Goal: Task Accomplishment & Management: Manage account settings

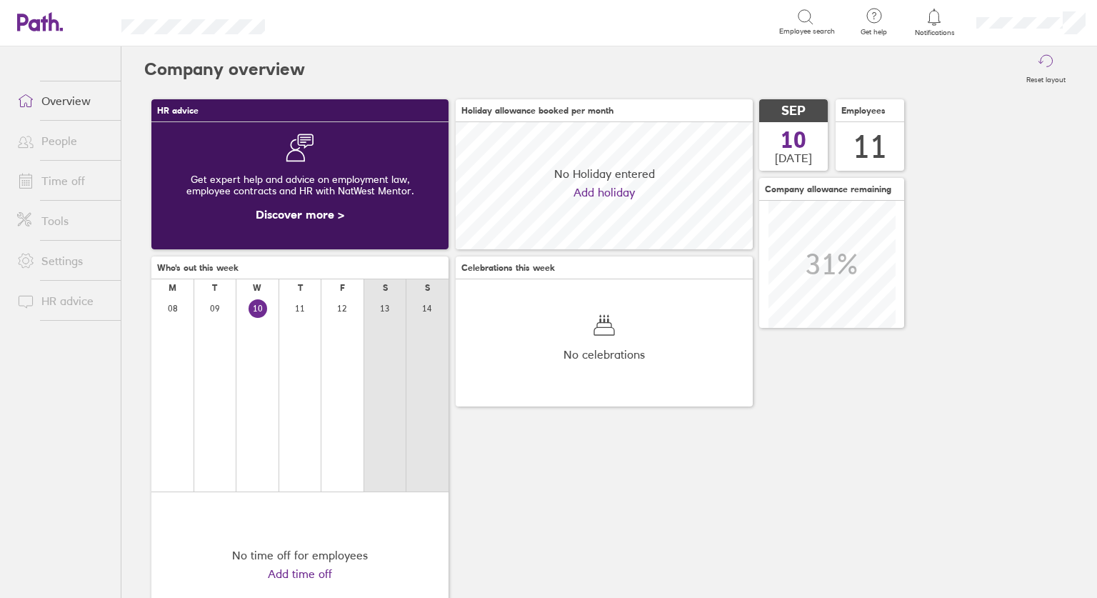
scroll to position [127, 297]
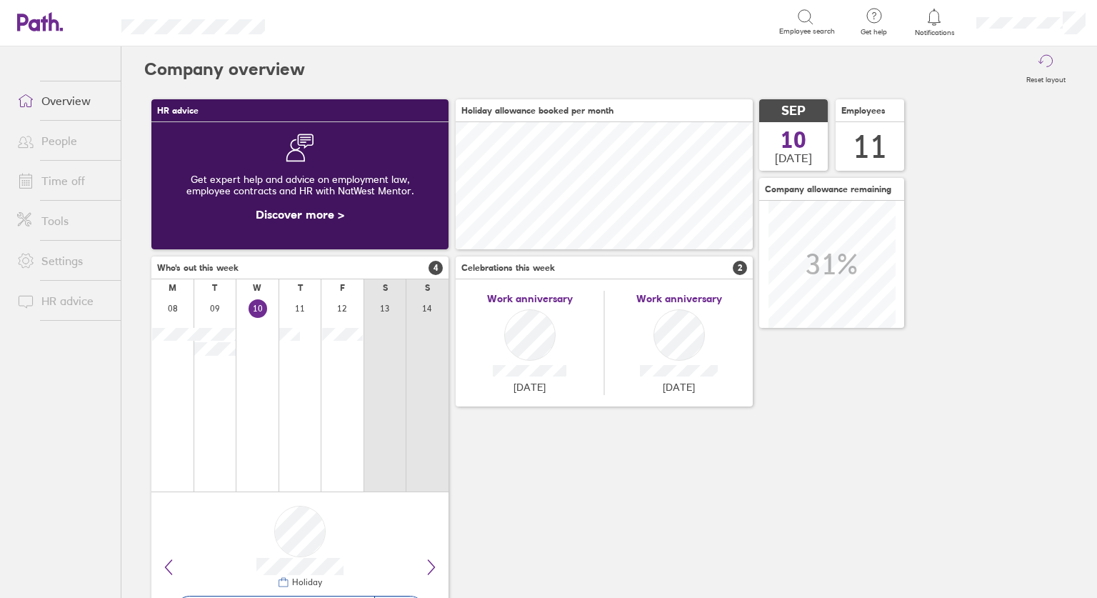
click at [54, 182] on link "Time off" at bounding box center [63, 180] width 115 height 29
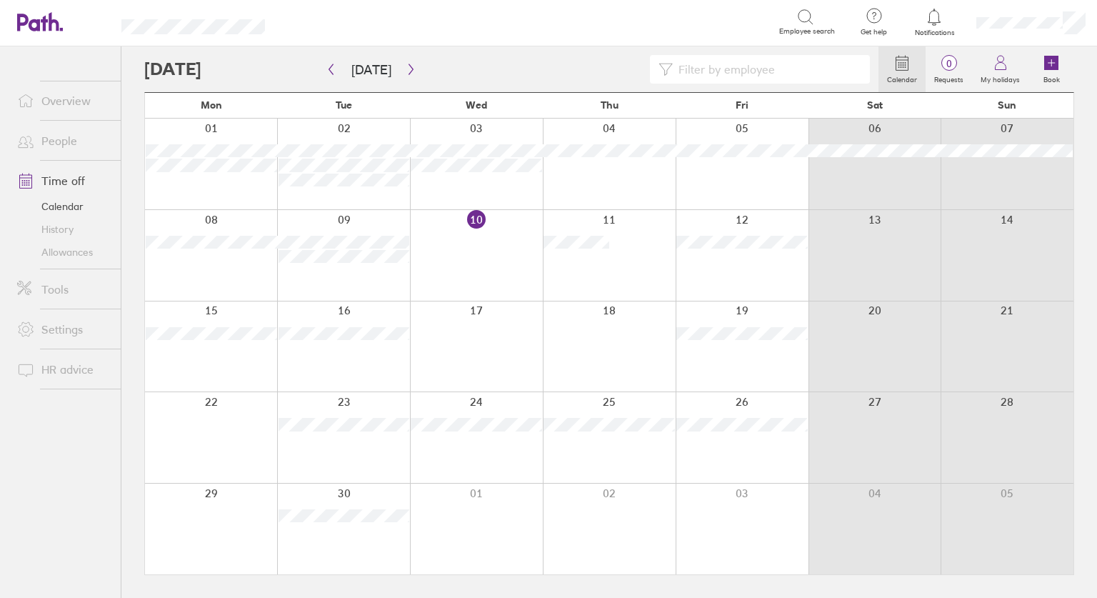
click at [65, 252] on link "Allowances" at bounding box center [63, 252] width 115 height 23
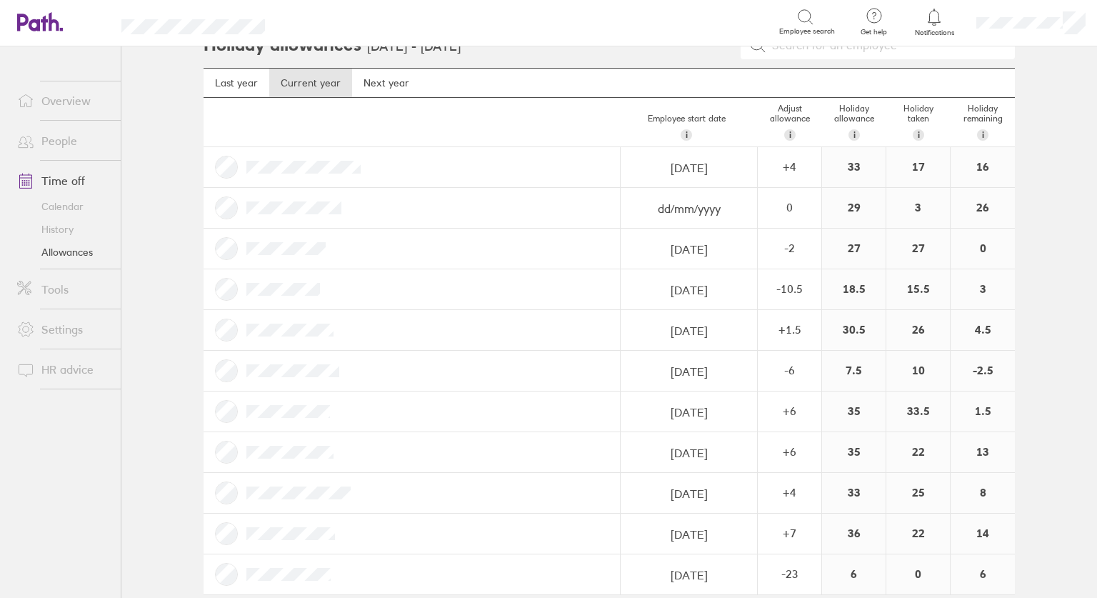
scroll to position [41, 0]
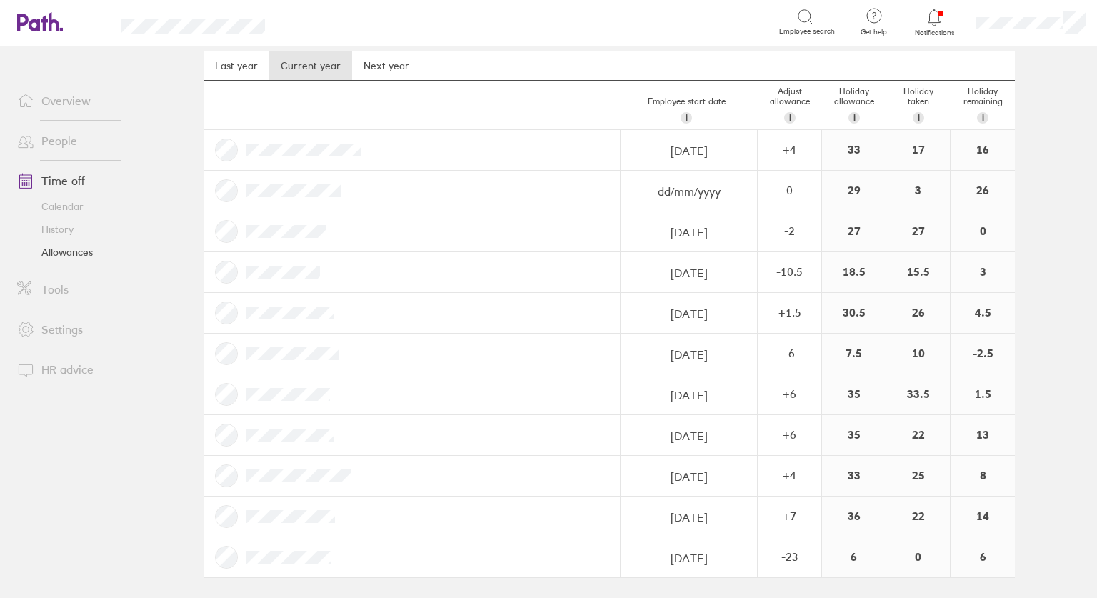
click at [982, 229] on div "0" at bounding box center [982, 231] width 64 height 40
click at [979, 228] on div "0" at bounding box center [982, 231] width 64 height 40
click at [32, 99] on icon at bounding box center [26, 101] width 14 height 12
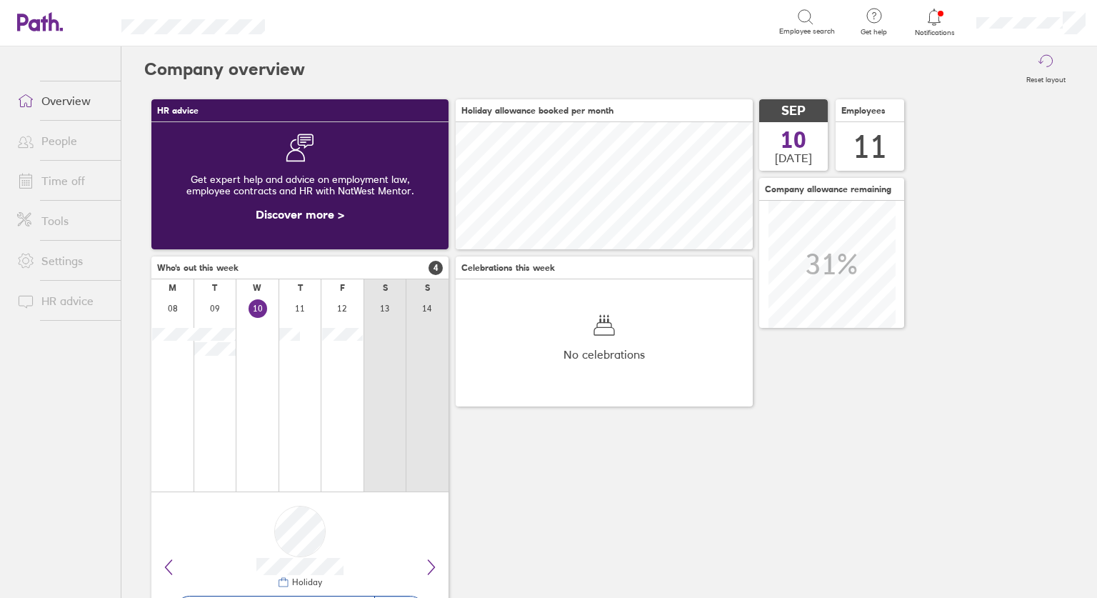
scroll to position [127, 297]
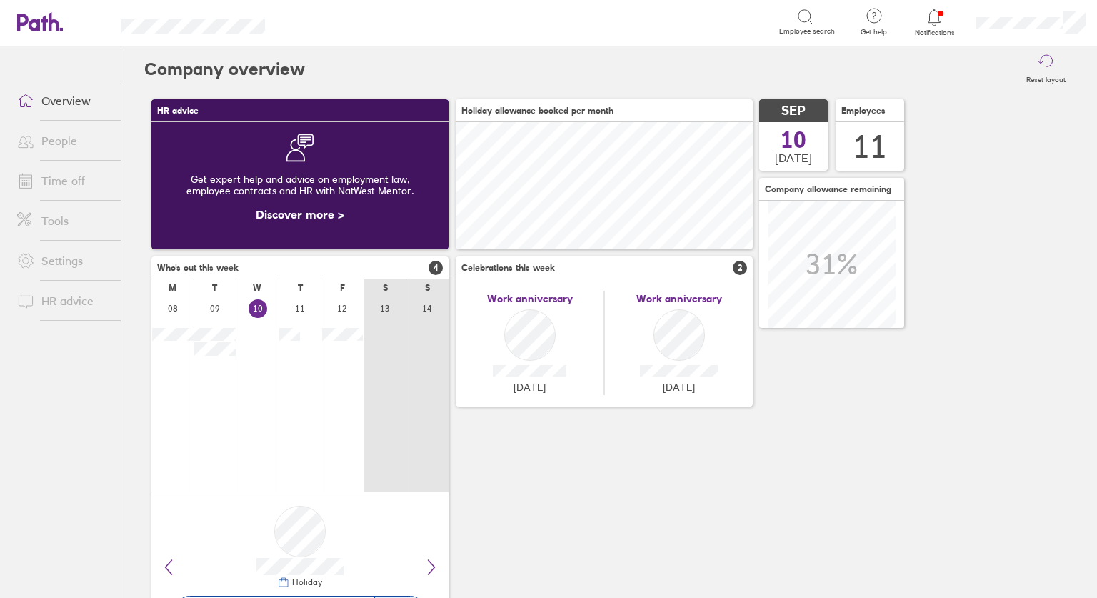
click at [535, 335] on div "Work anniversary [DATE]" at bounding box center [530, 343] width 149 height 104
click at [739, 264] on span "2" at bounding box center [740, 268] width 14 height 14
click at [737, 271] on span "2" at bounding box center [740, 268] width 14 height 14
click at [741, 272] on span "2" at bounding box center [740, 268] width 14 height 14
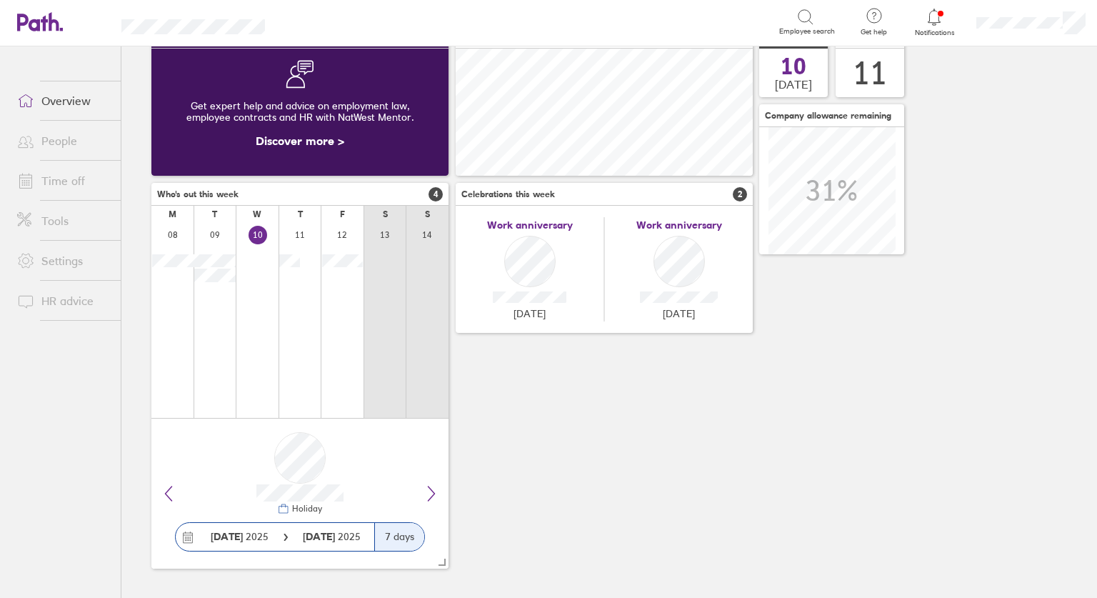
click at [507, 251] on div "Work anniversary [DATE]" at bounding box center [530, 269] width 149 height 104
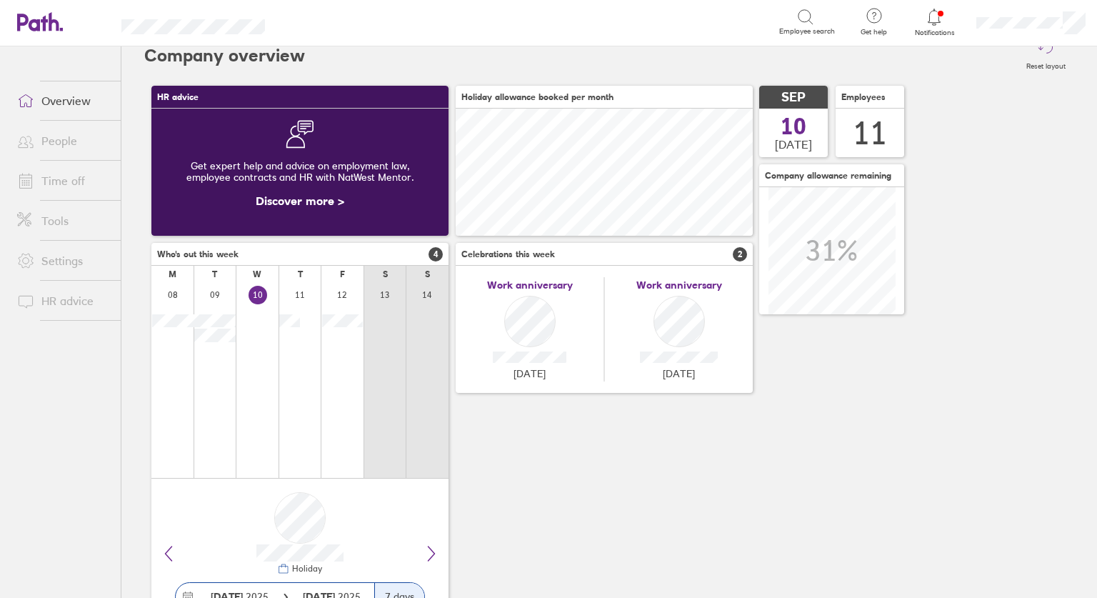
scroll to position [0, 0]
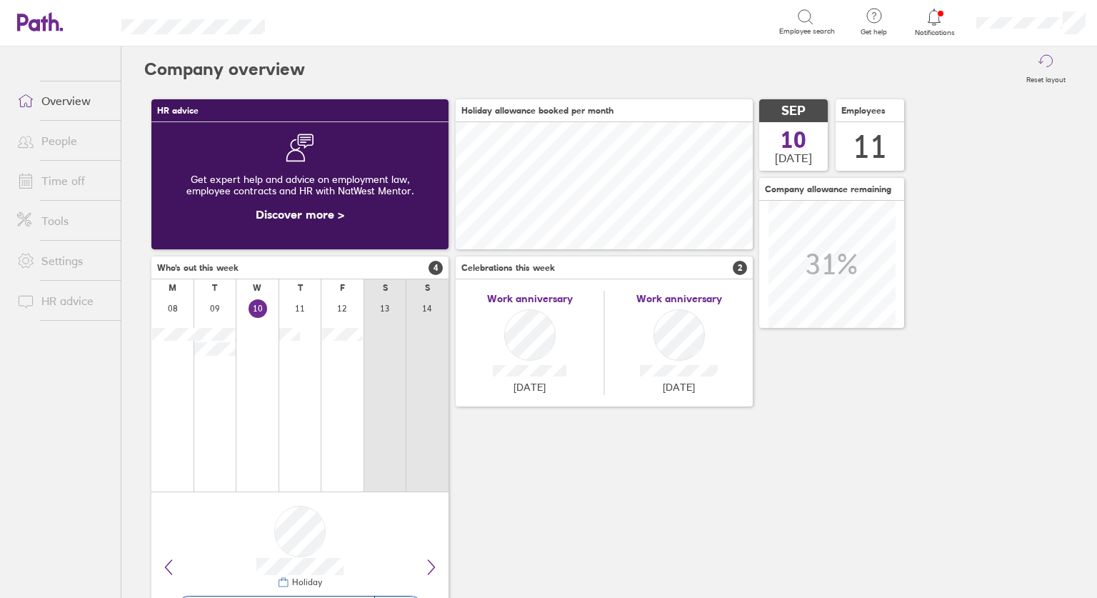
click at [528, 335] on div "Work anniversary [DATE]" at bounding box center [530, 343] width 149 height 104
click at [939, 21] on icon at bounding box center [933, 17] width 17 height 17
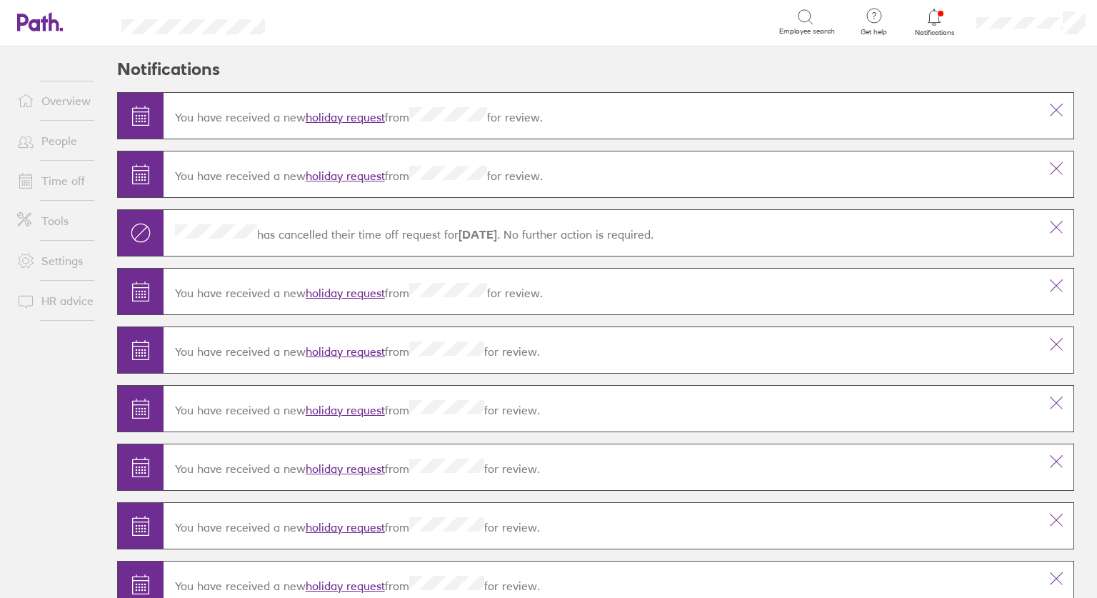
click at [324, 114] on link "holiday request" at bounding box center [345, 117] width 79 height 14
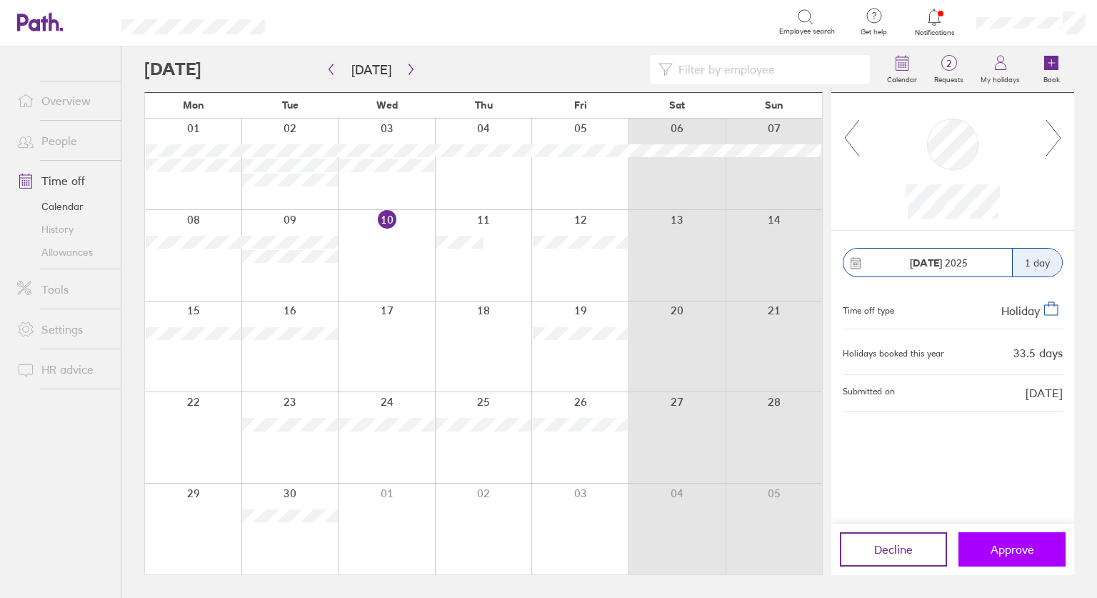
click at [1007, 552] on span "Approve" at bounding box center [1012, 549] width 44 height 13
click at [997, 556] on button "Approve" at bounding box center [1011, 549] width 107 height 34
click at [998, 550] on span "Approve" at bounding box center [1012, 549] width 44 height 13
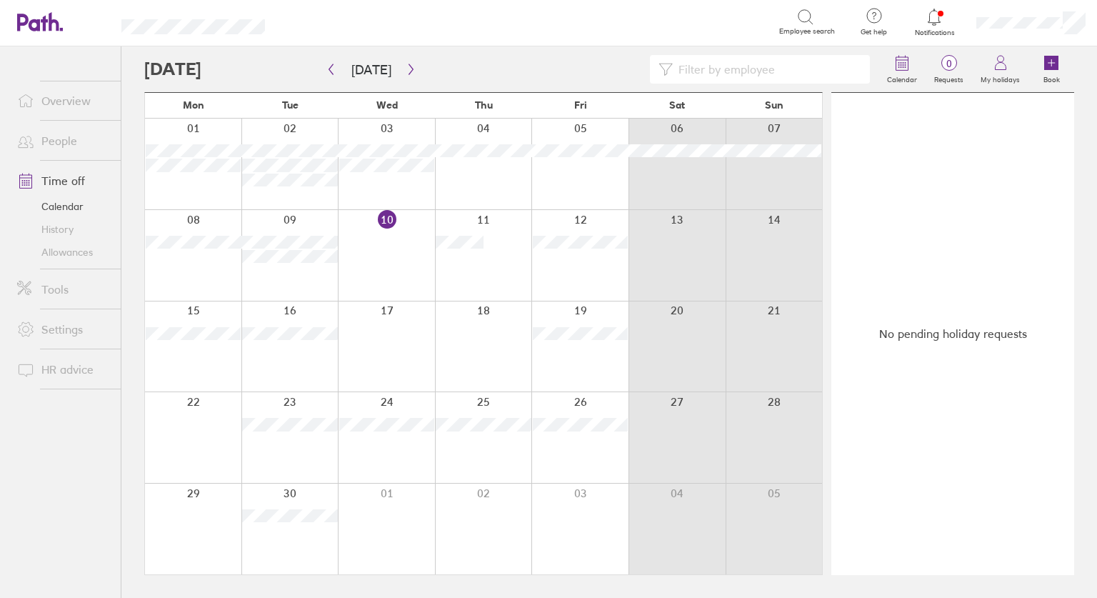
click at [930, 16] on icon at bounding box center [933, 17] width 17 height 17
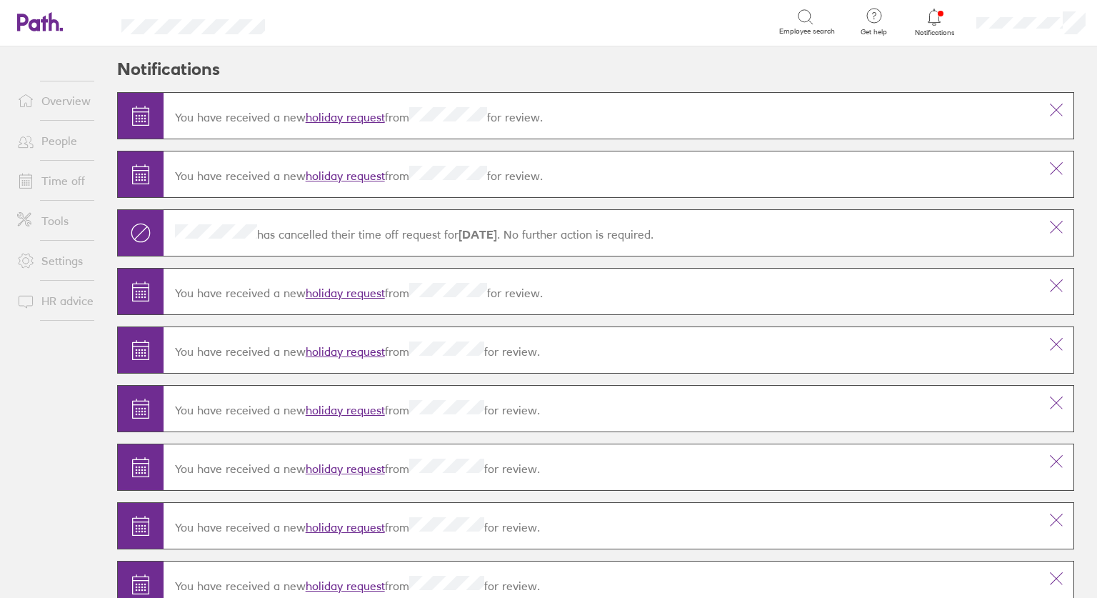
click at [336, 116] on link "holiday request" at bounding box center [345, 117] width 79 height 14
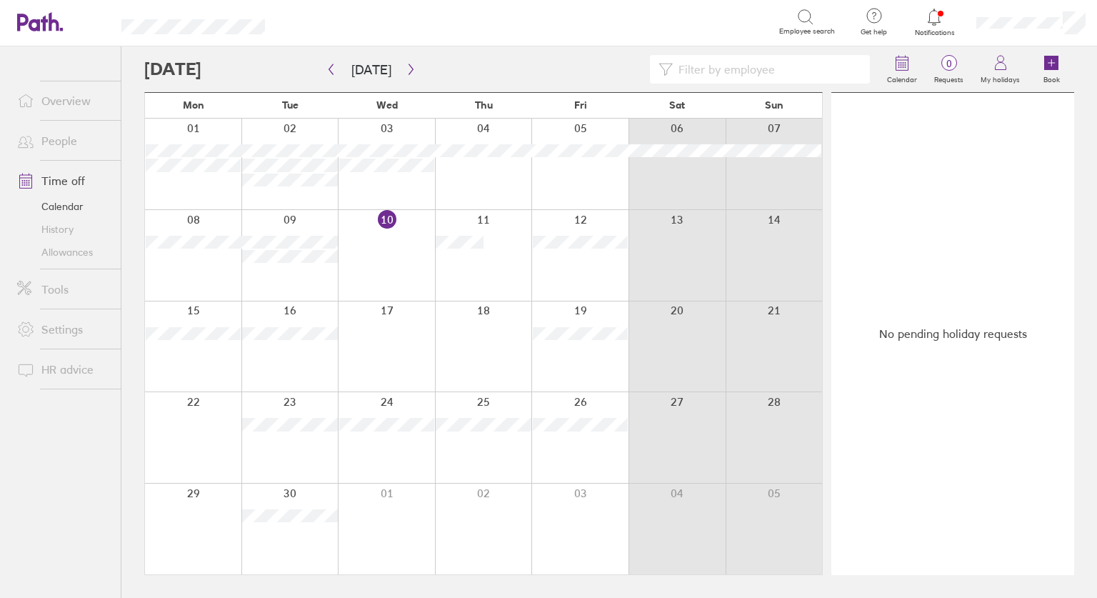
click at [85, 98] on link "Overview" at bounding box center [63, 100] width 115 height 29
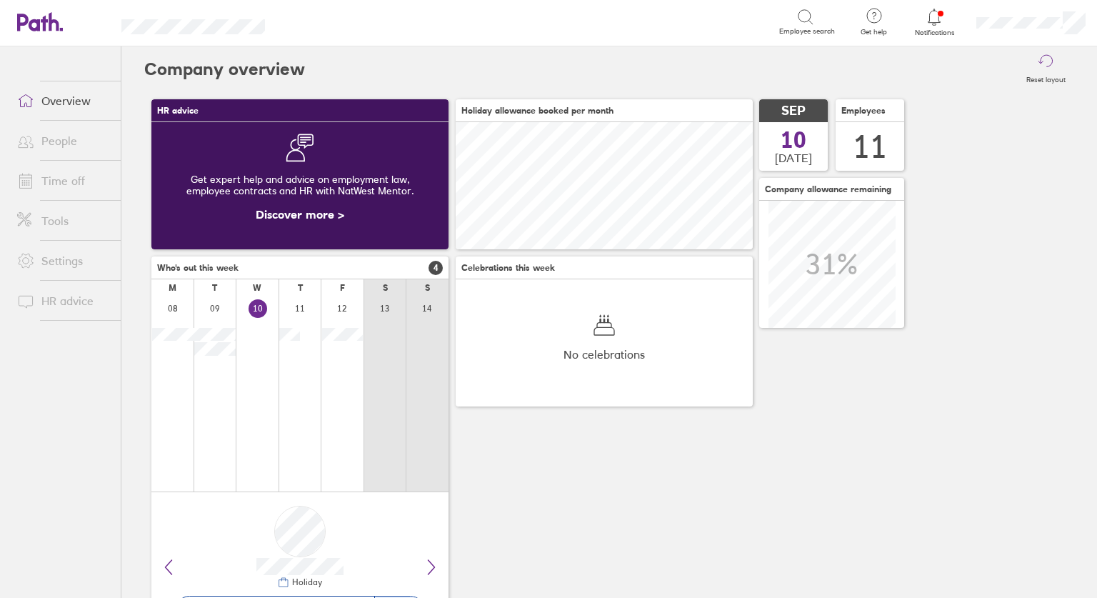
scroll to position [127, 297]
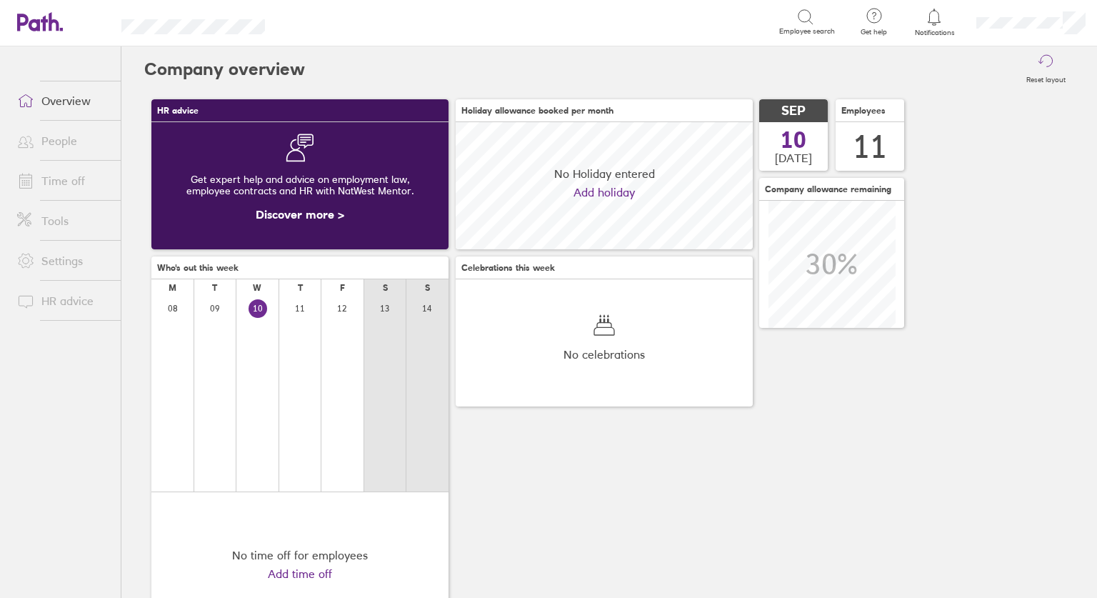
scroll to position [127, 297]
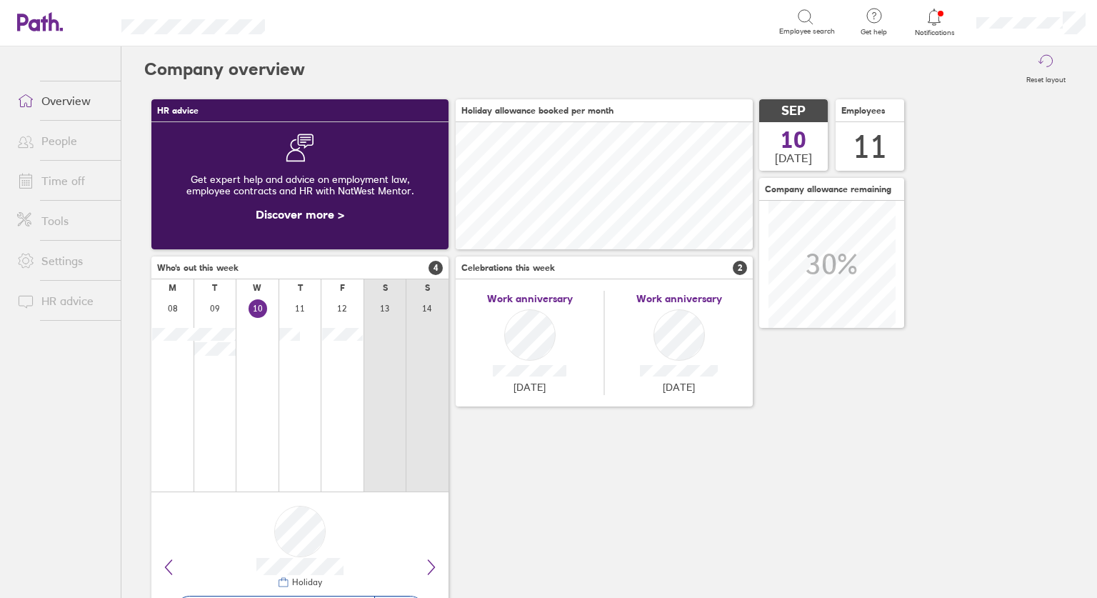
click at [65, 183] on link "Time off" at bounding box center [63, 180] width 115 height 29
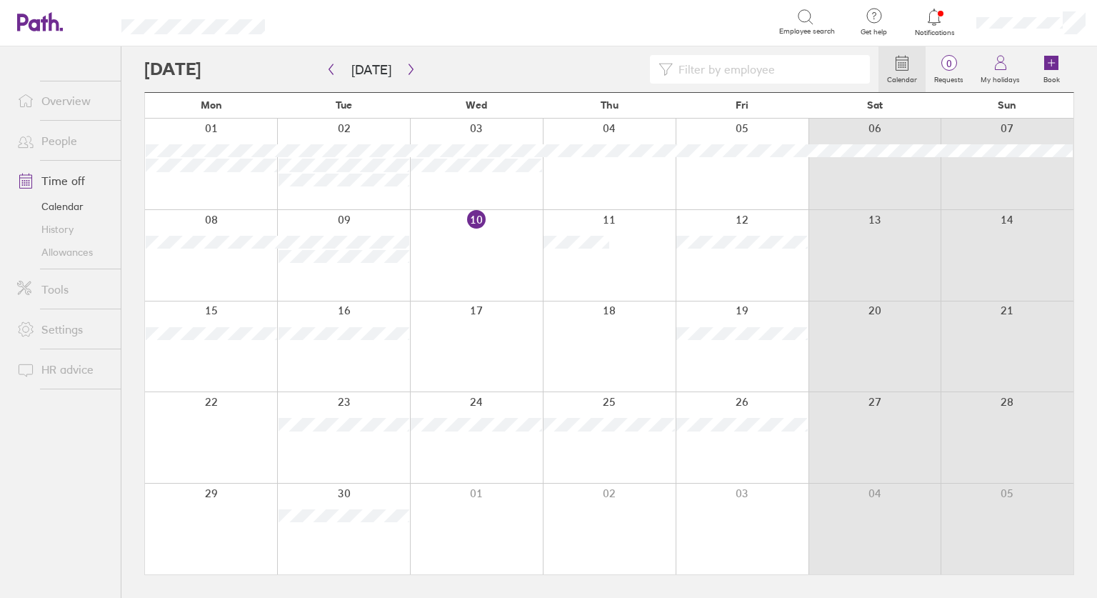
click at [578, 326] on div at bounding box center [609, 346] width 133 height 91
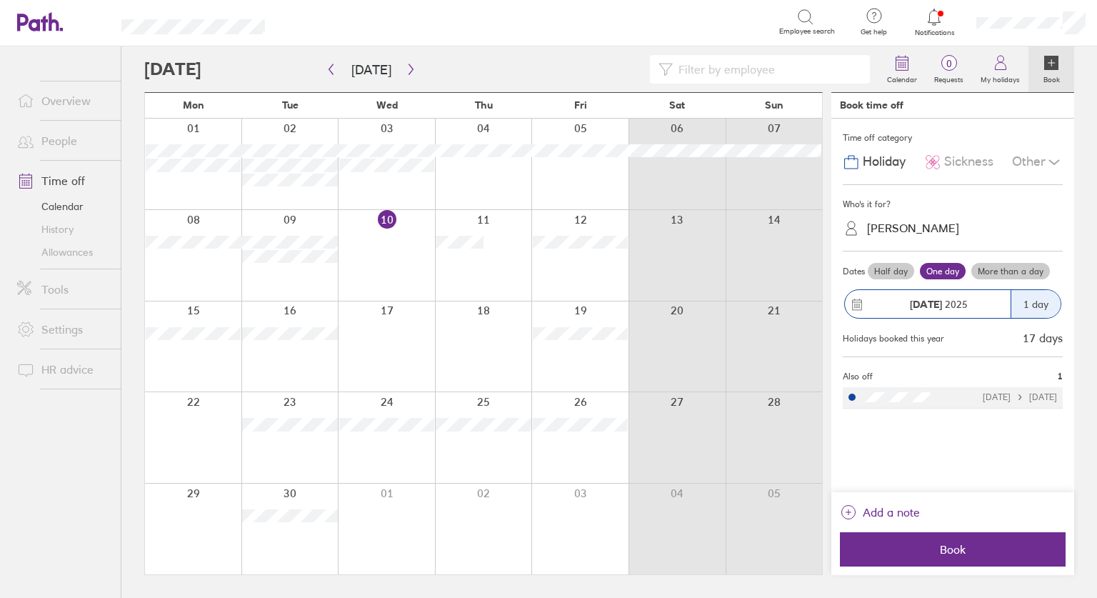
click at [915, 226] on div "Sophie Hawkes" at bounding box center [913, 228] width 92 height 14
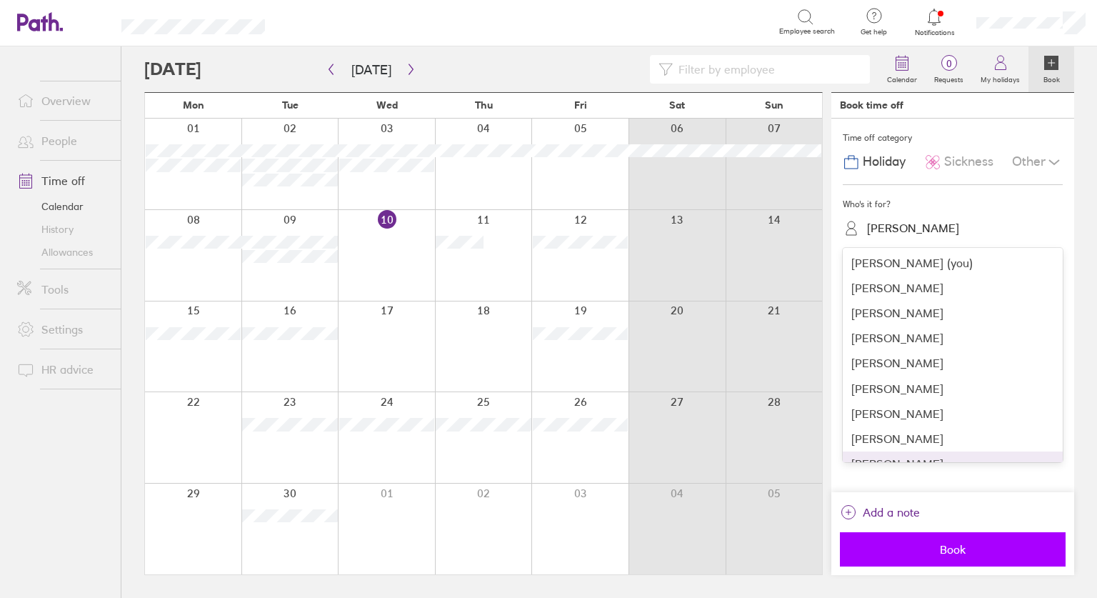
click at [948, 548] on span "Book" at bounding box center [953, 549] width 206 height 13
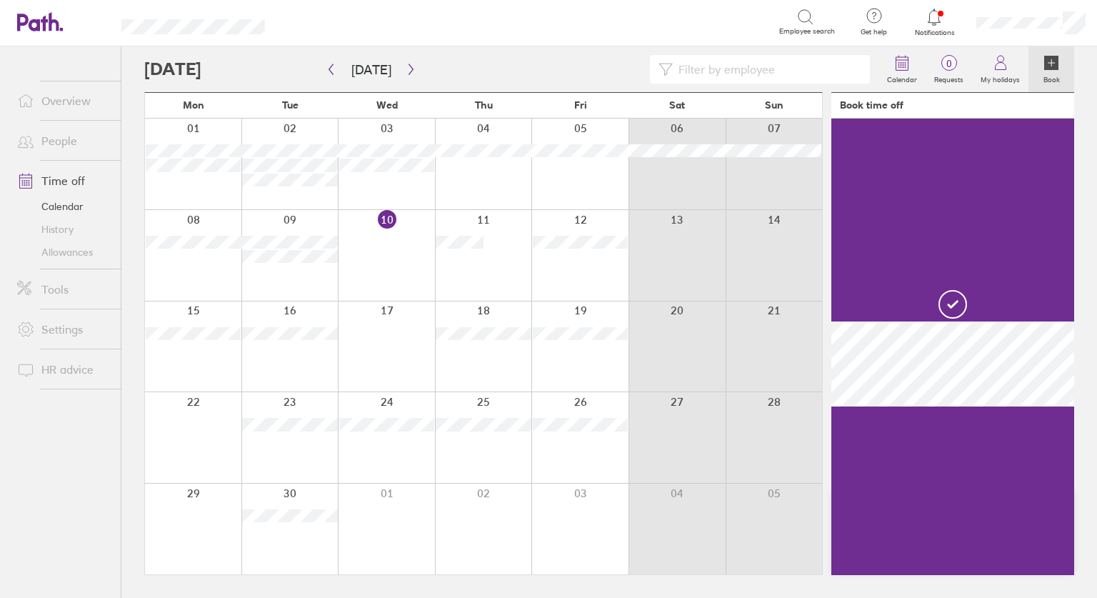
click at [510, 354] on div at bounding box center [483, 346] width 97 height 91
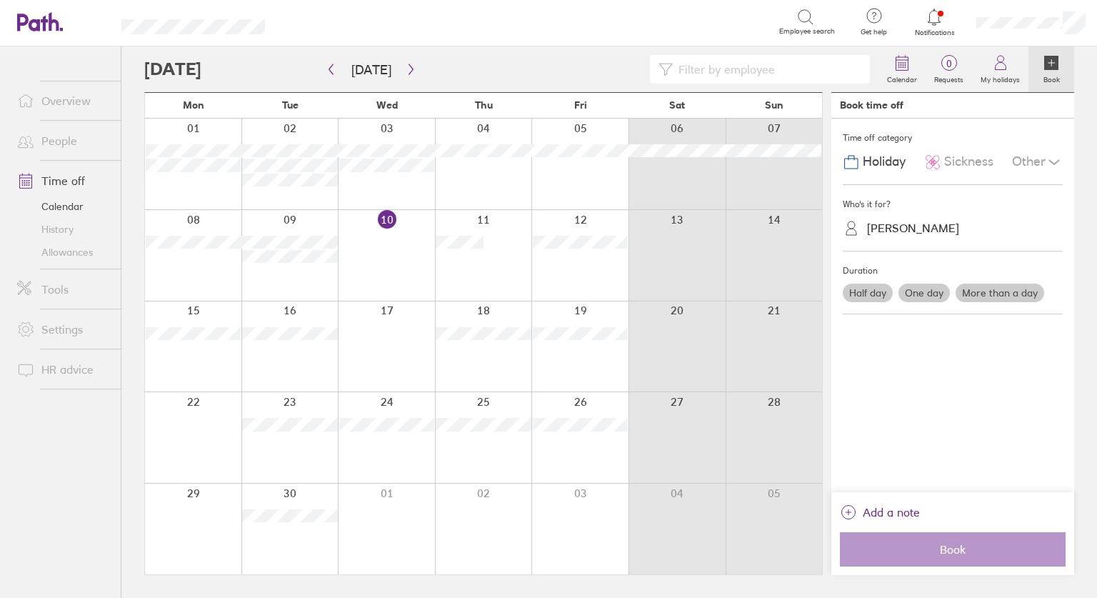
click at [883, 224] on div "Sophie Hawkes" at bounding box center [913, 228] width 92 height 14
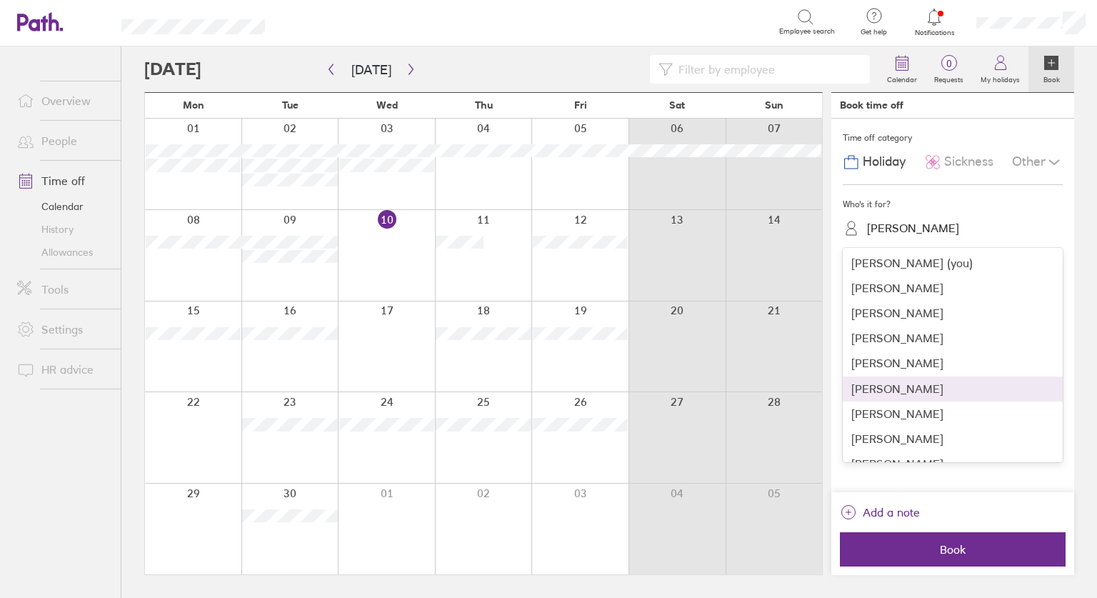
click at [892, 390] on div "Freya Hennessey" at bounding box center [952, 388] width 220 height 25
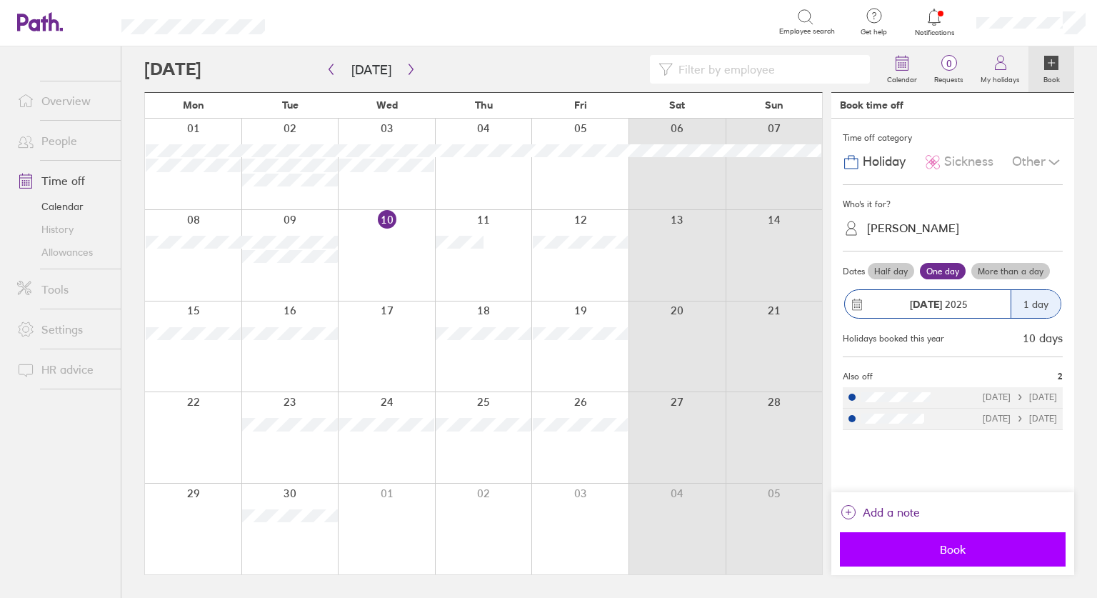
click at [930, 548] on span "Book" at bounding box center [953, 549] width 206 height 13
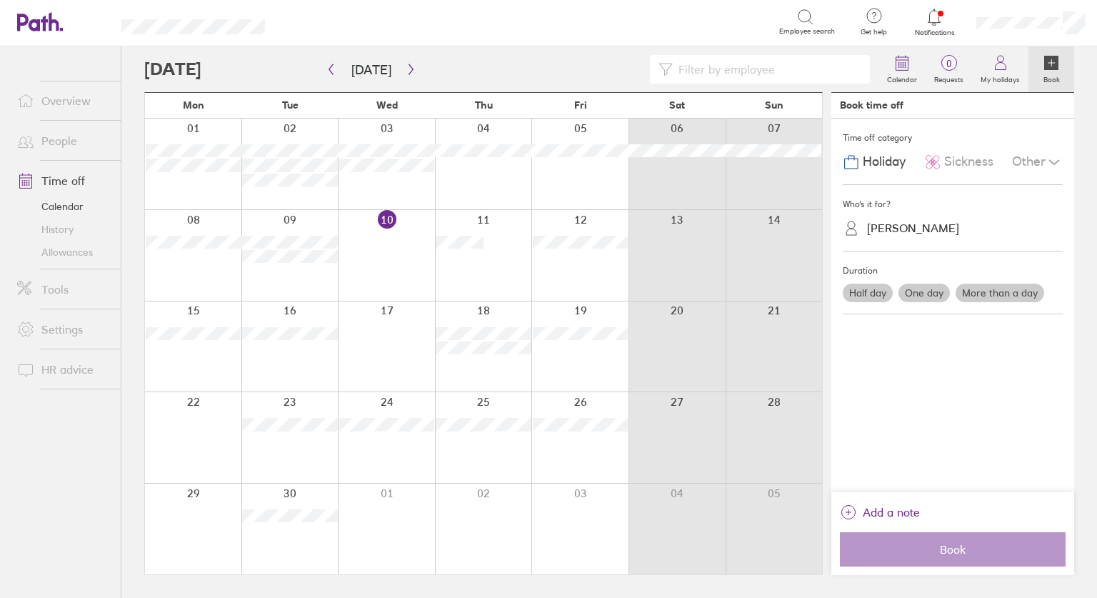
click at [879, 226] on div "Freya Hennessey" at bounding box center [913, 228] width 92 height 14
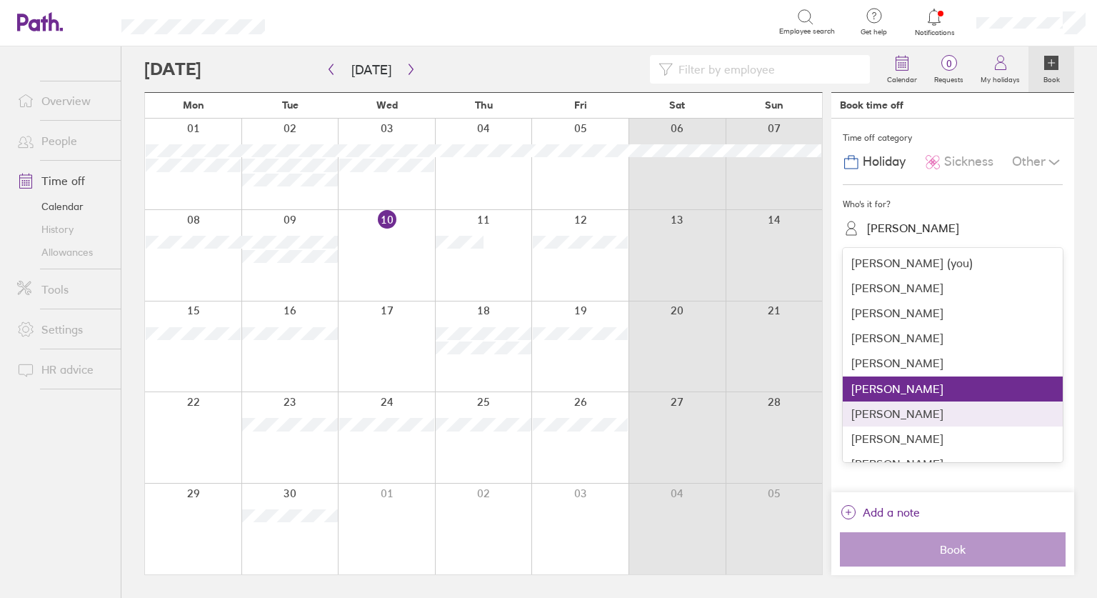
scroll to position [68, 0]
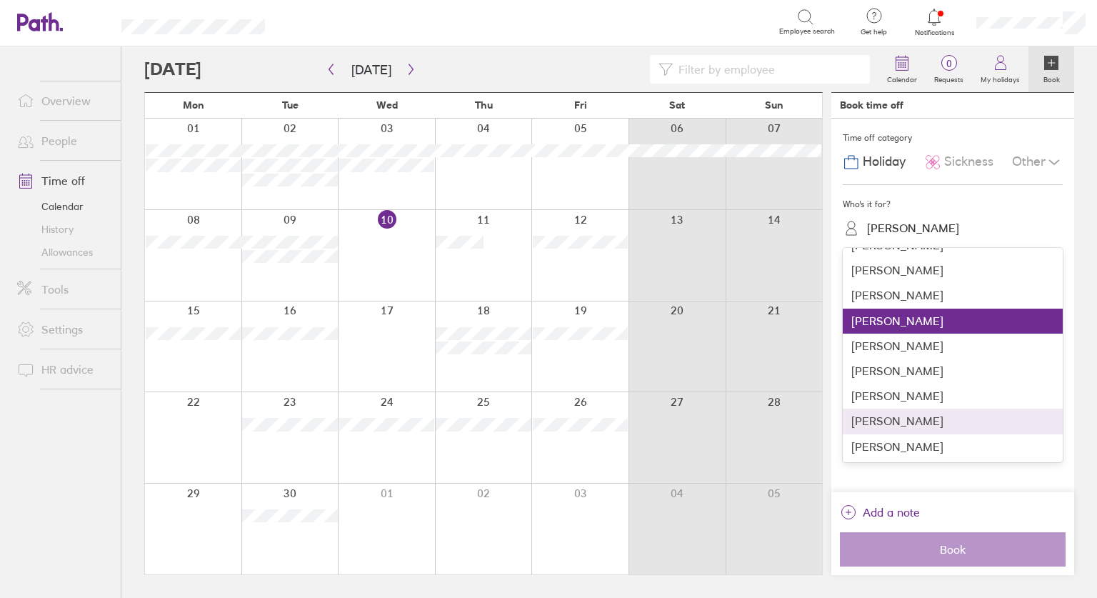
click at [862, 413] on div "Sophie Hawkes (you) Abigail Lawrence David Norman Elle Packham Freddie Nicholls…" at bounding box center [952, 355] width 220 height 214
click at [865, 416] on div "Richard Hawkes" at bounding box center [952, 420] width 220 height 25
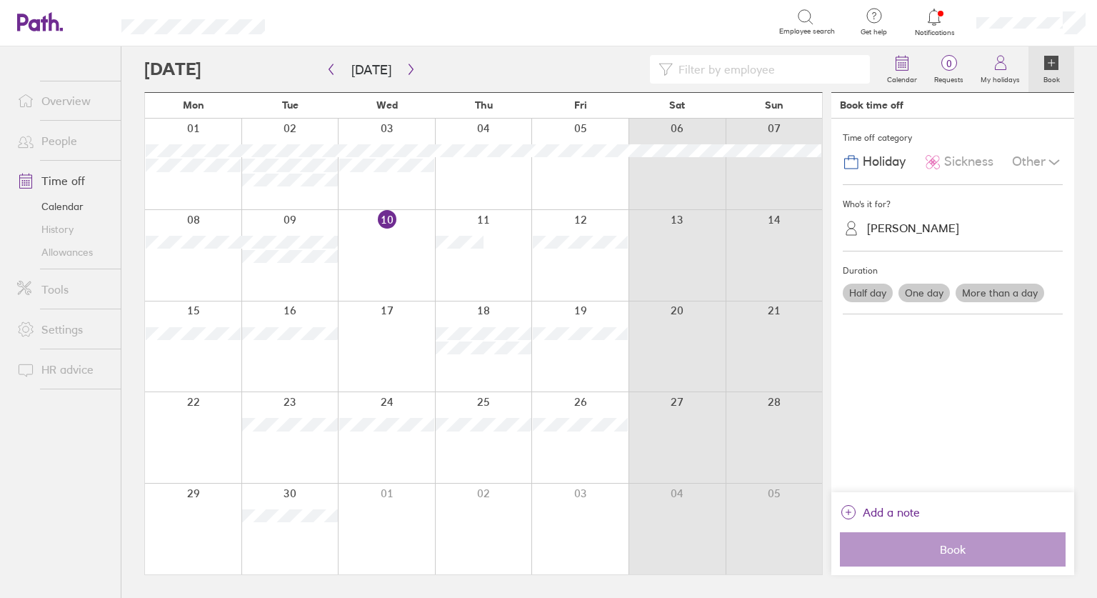
click at [912, 291] on label "One day" at bounding box center [923, 292] width 51 height 19
click at [0, 0] on input "One day" at bounding box center [0, 0] width 0 height 0
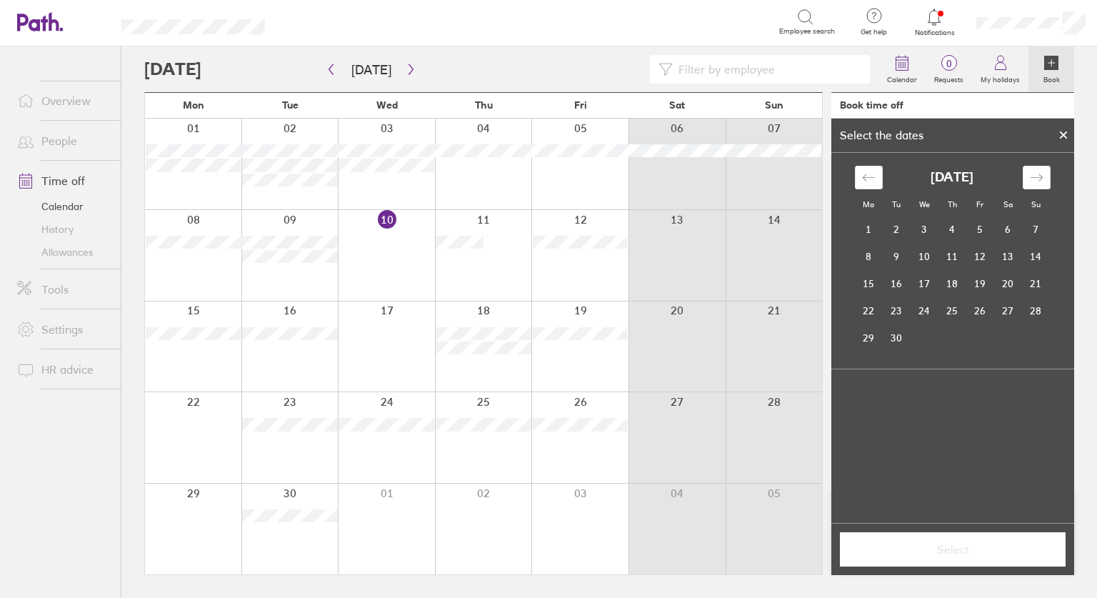
click at [922, 408] on div "Mo Tu We Th Fr Sa Su August 2025 1 2 3 4 5 6 7 8 9 10 11 12 13 14 15 16 17 18 1…" at bounding box center [952, 338] width 243 height 370
click at [1065, 132] on icon at bounding box center [1063, 135] width 6 height 6
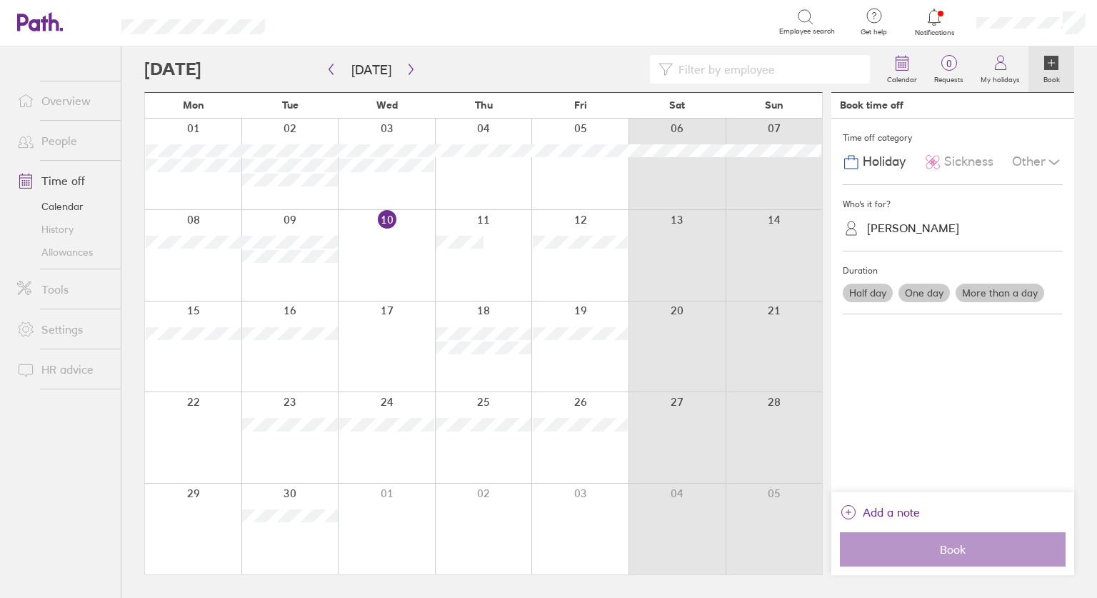
click at [932, 291] on label "One day" at bounding box center [923, 292] width 51 height 19
click at [0, 0] on input "One day" at bounding box center [0, 0] width 0 height 0
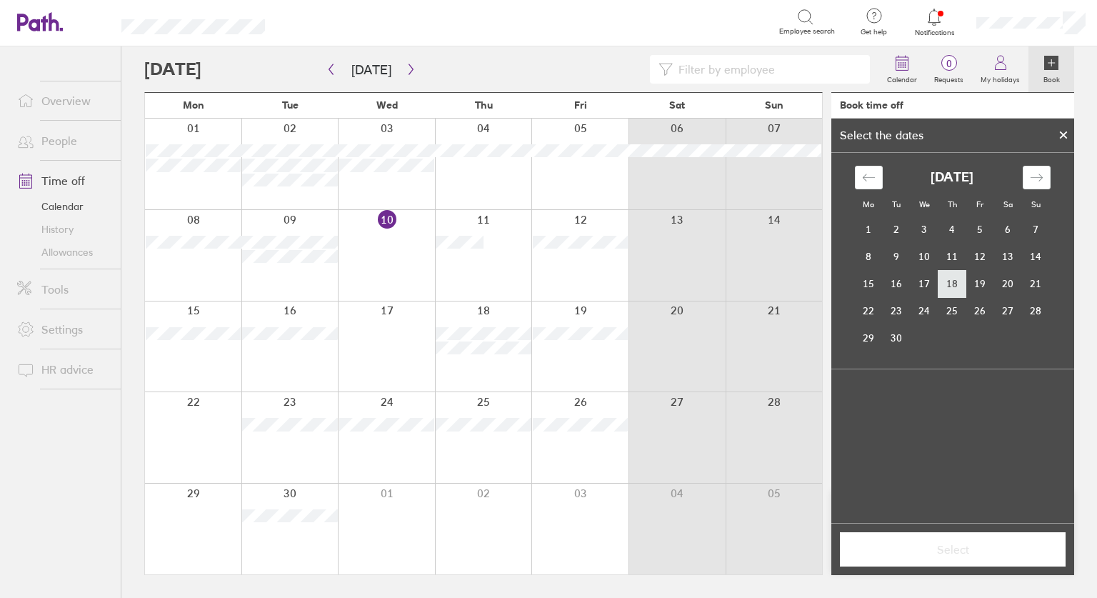
click at [950, 281] on td "18" at bounding box center [952, 283] width 28 height 27
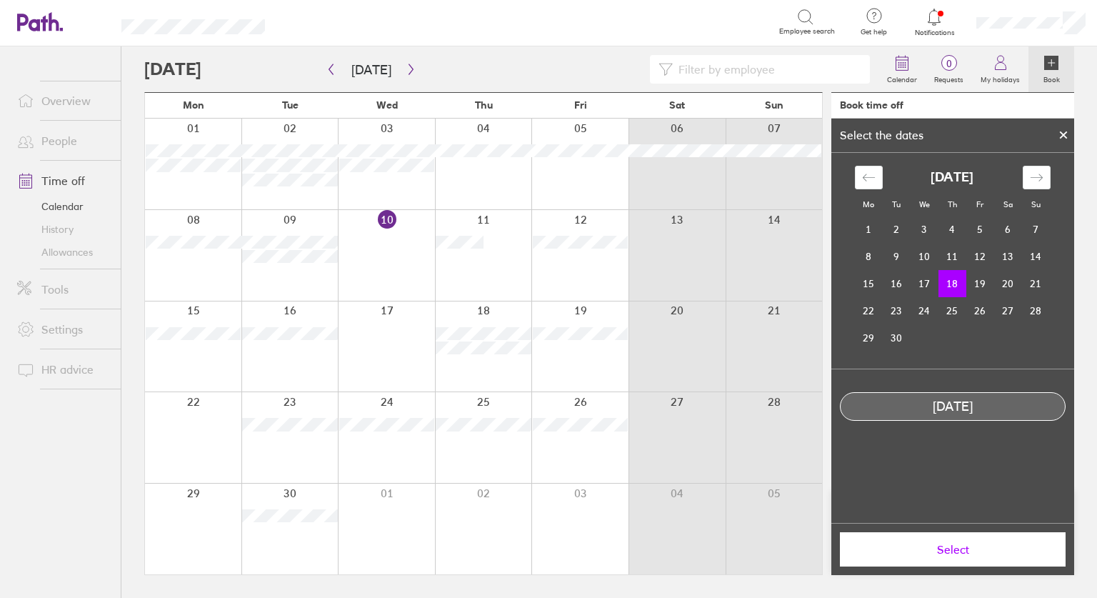
click at [950, 554] on span "Select" at bounding box center [953, 549] width 206 height 13
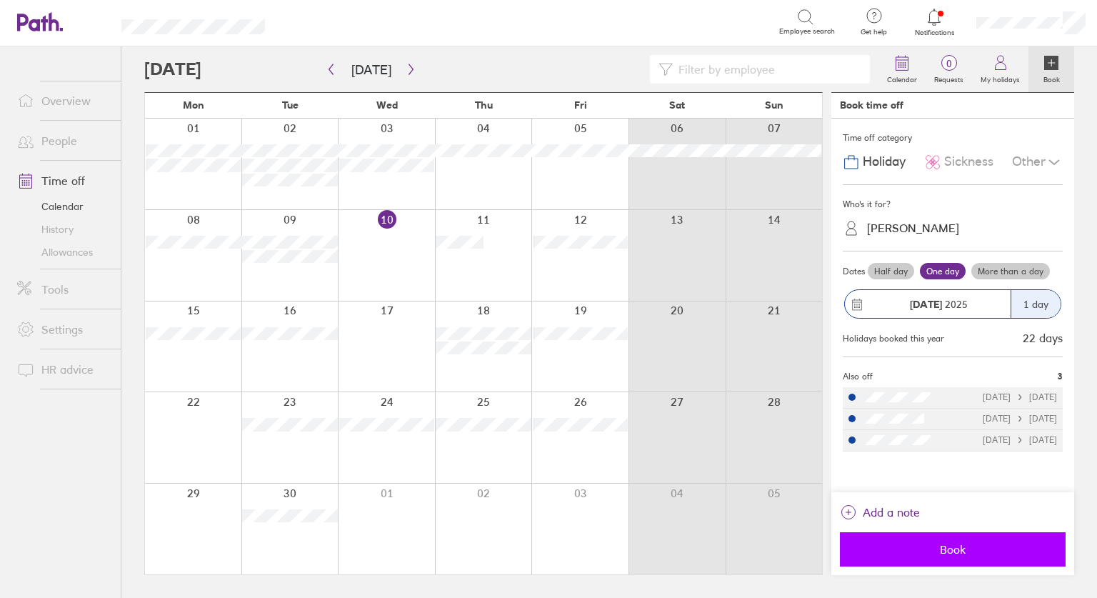
click at [953, 546] on span "Book" at bounding box center [953, 549] width 206 height 13
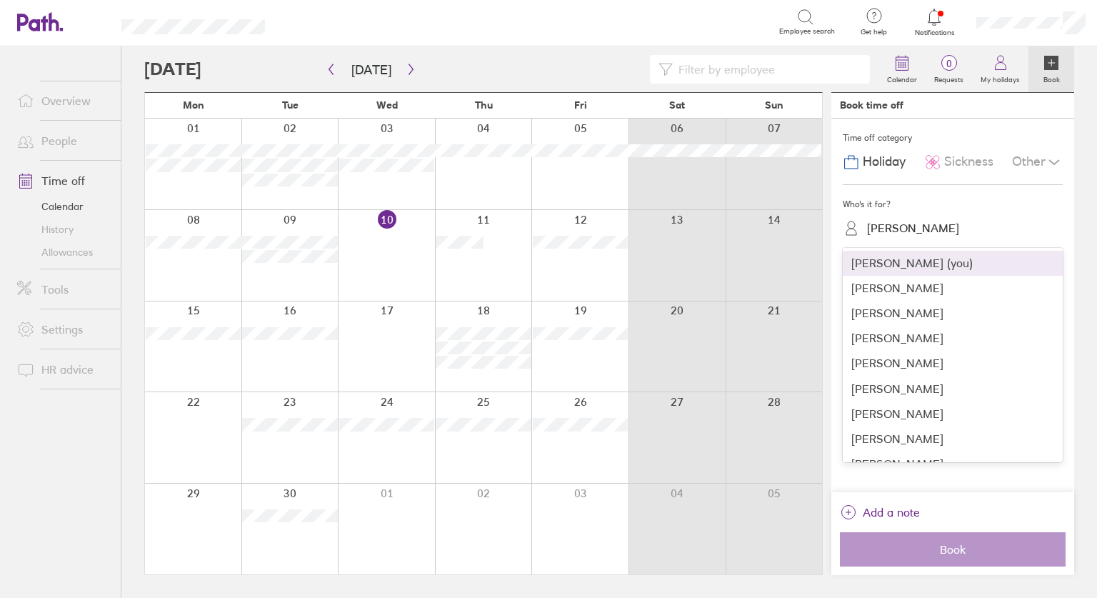
click at [904, 221] on div "Richard Hawkes" at bounding box center [913, 228] width 92 height 14
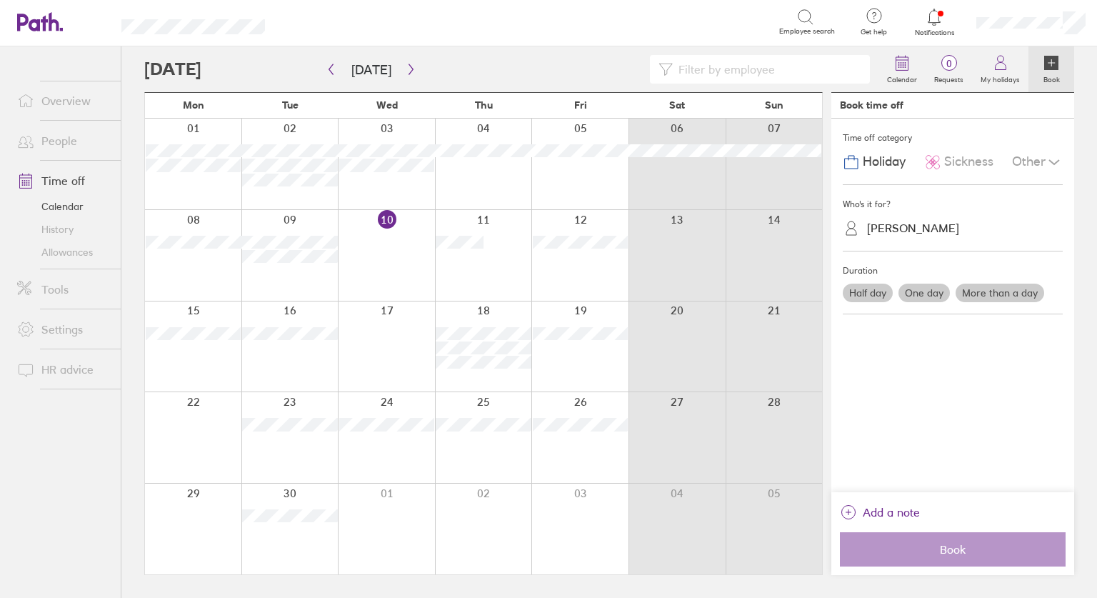
click at [902, 222] on div "Richard Hawkes" at bounding box center [913, 228] width 92 height 14
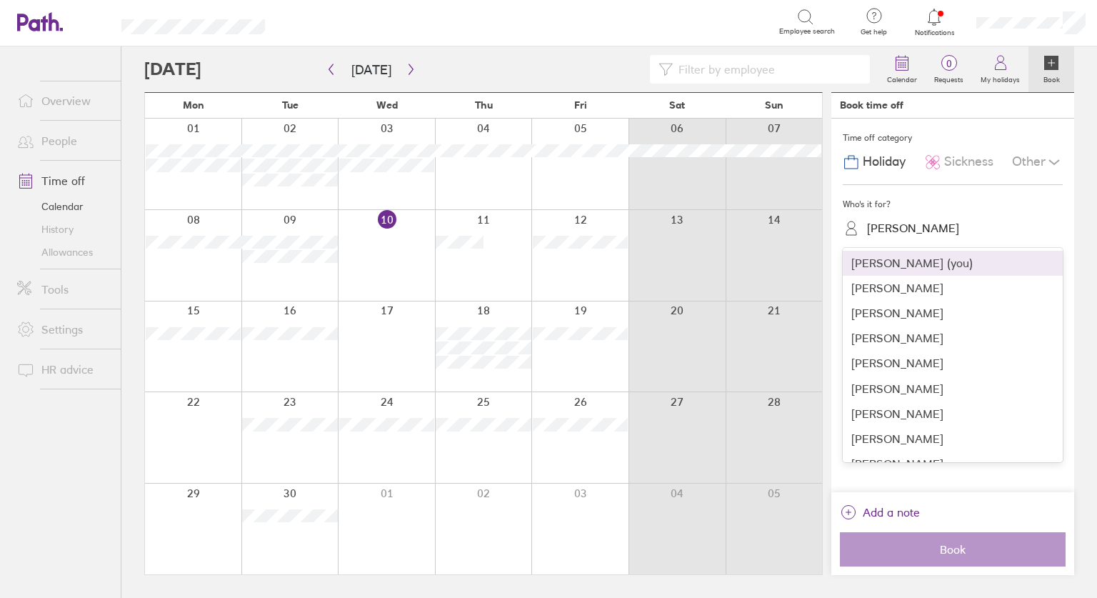
click at [902, 222] on div "Richard Hawkes" at bounding box center [913, 228] width 92 height 14
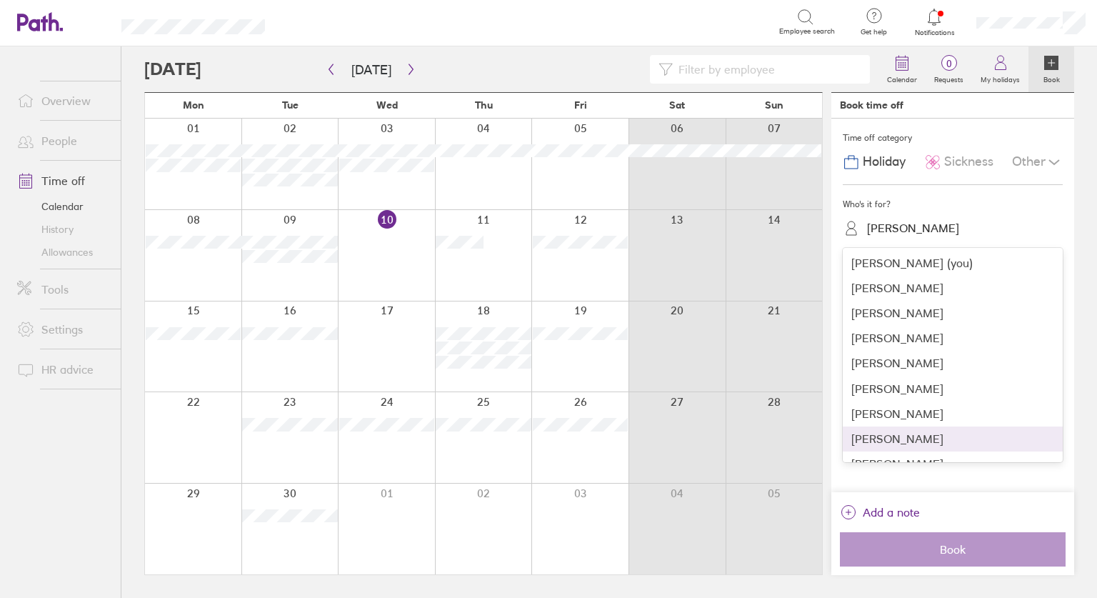
click at [914, 438] on div "Michael Zulueta" at bounding box center [952, 438] width 220 height 25
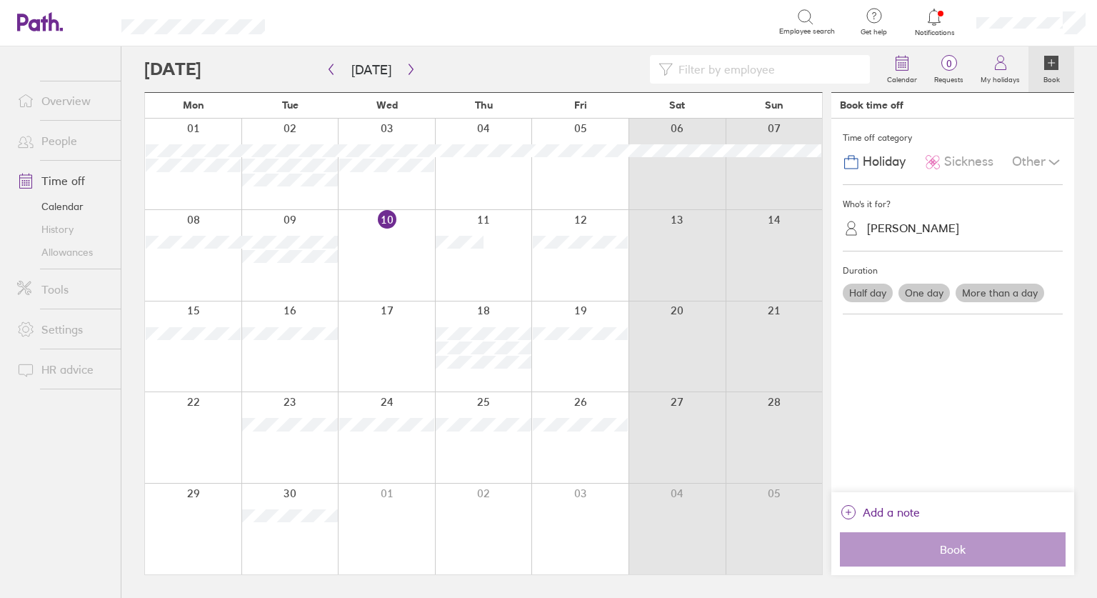
click at [934, 294] on label "One day" at bounding box center [923, 292] width 51 height 19
click at [0, 0] on input "One day" at bounding box center [0, 0] width 0 height 0
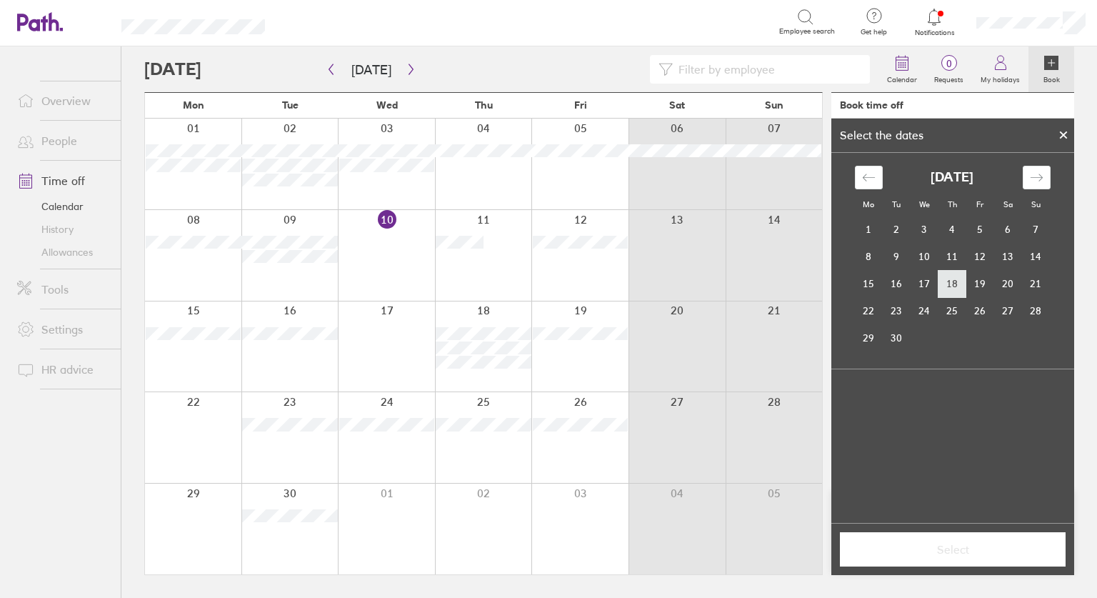
click at [952, 283] on td "18" at bounding box center [952, 283] width 28 height 27
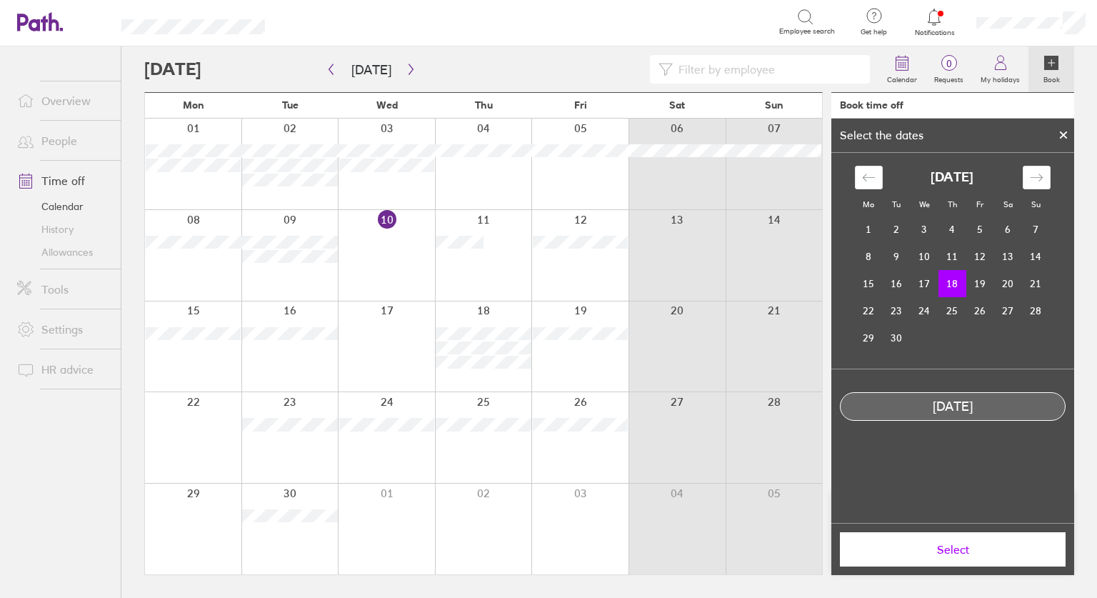
click at [954, 550] on span "Select" at bounding box center [953, 549] width 206 height 13
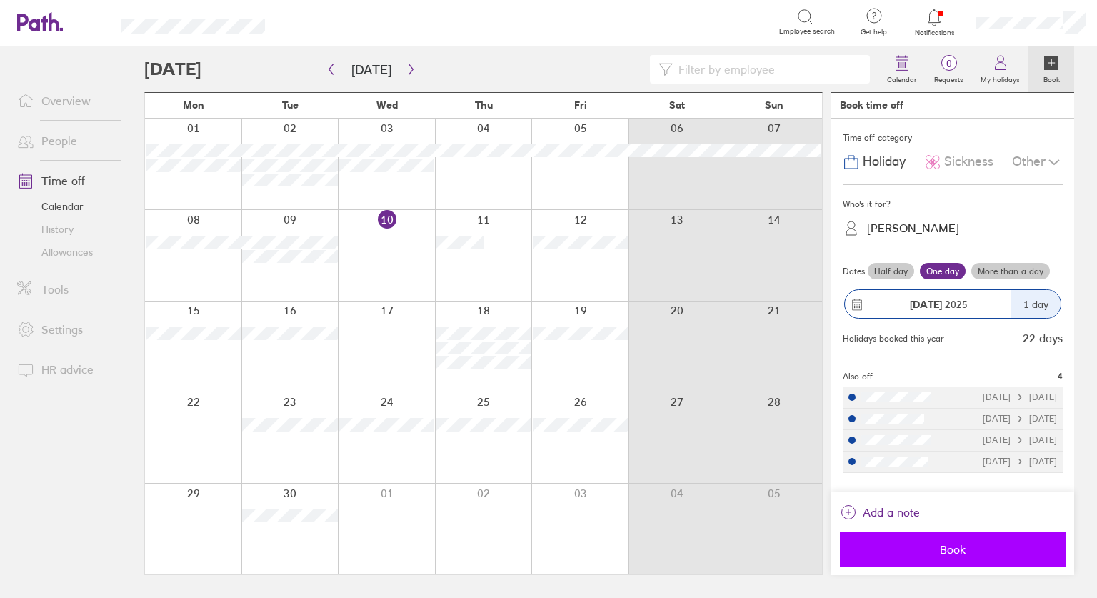
click at [950, 550] on span "Book" at bounding box center [953, 549] width 206 height 13
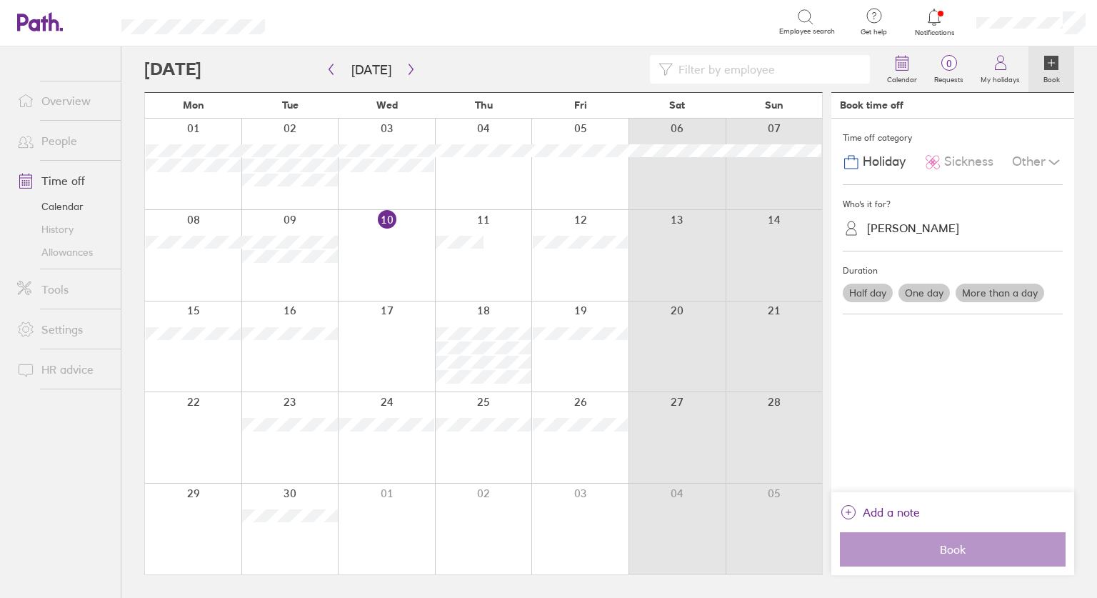
click at [932, 223] on div "Michael Zulueta" at bounding box center [913, 228] width 92 height 14
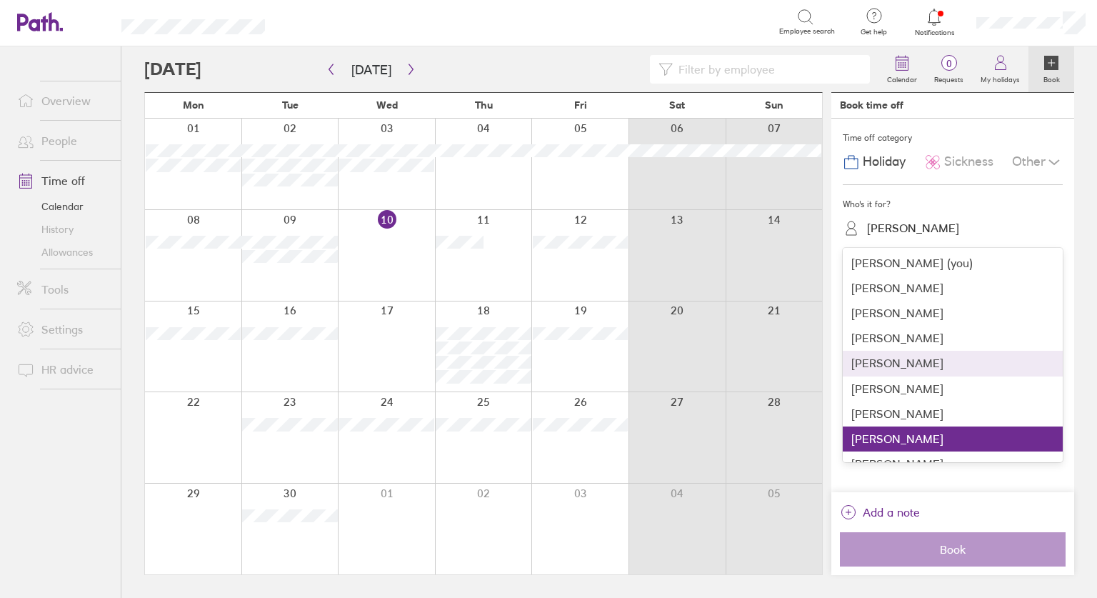
click at [870, 363] on div "Freddie Nicholls" at bounding box center [952, 363] width 220 height 25
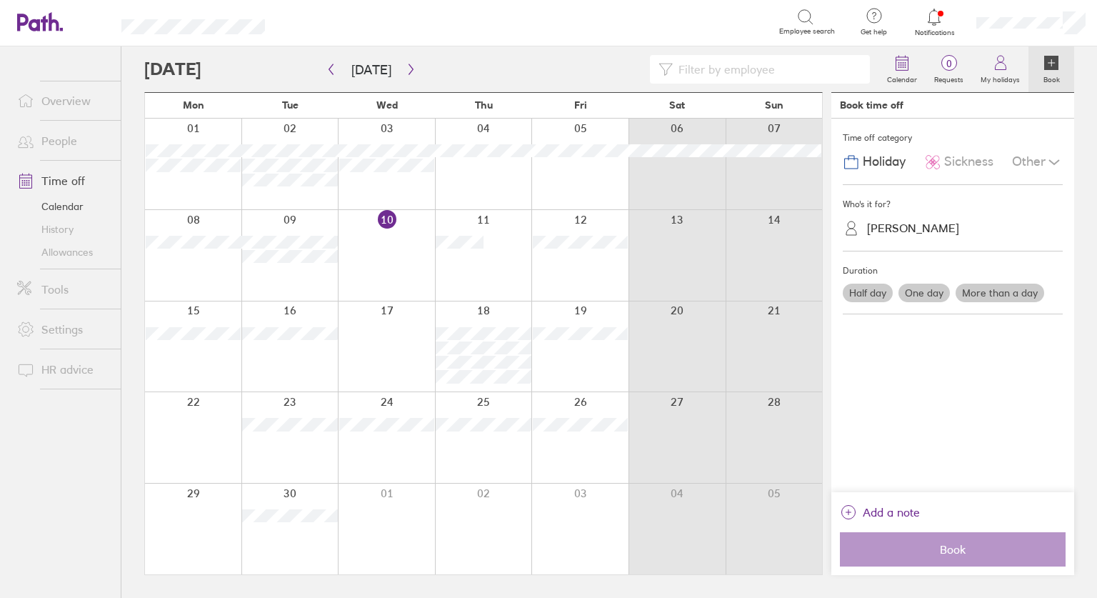
click at [924, 290] on label "One day" at bounding box center [923, 292] width 51 height 19
click at [0, 0] on input "One day" at bounding box center [0, 0] width 0 height 0
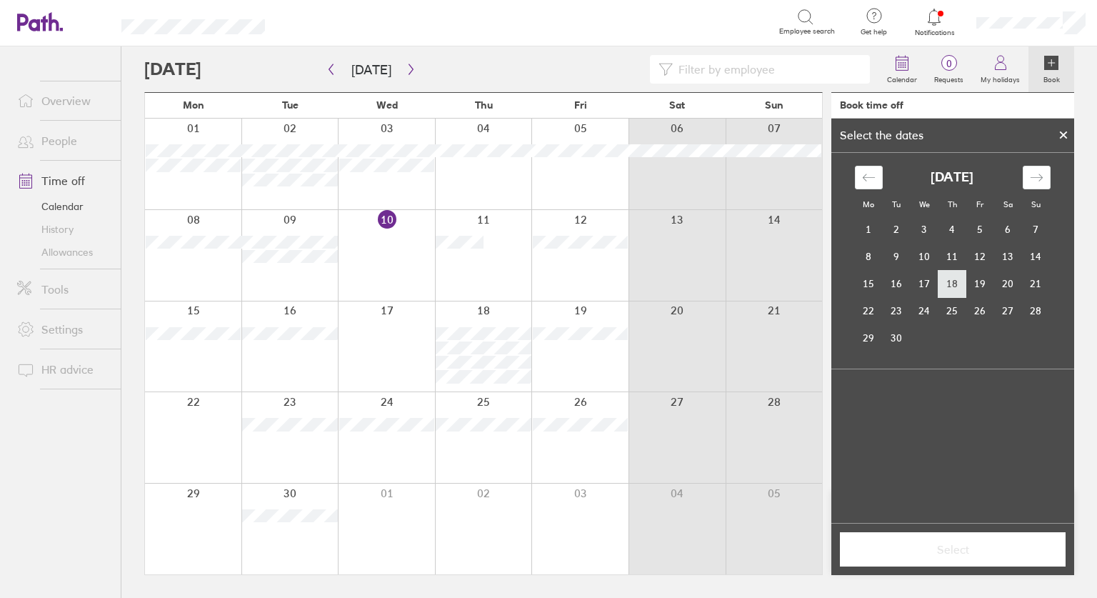
click at [949, 284] on td "18" at bounding box center [952, 283] width 28 height 27
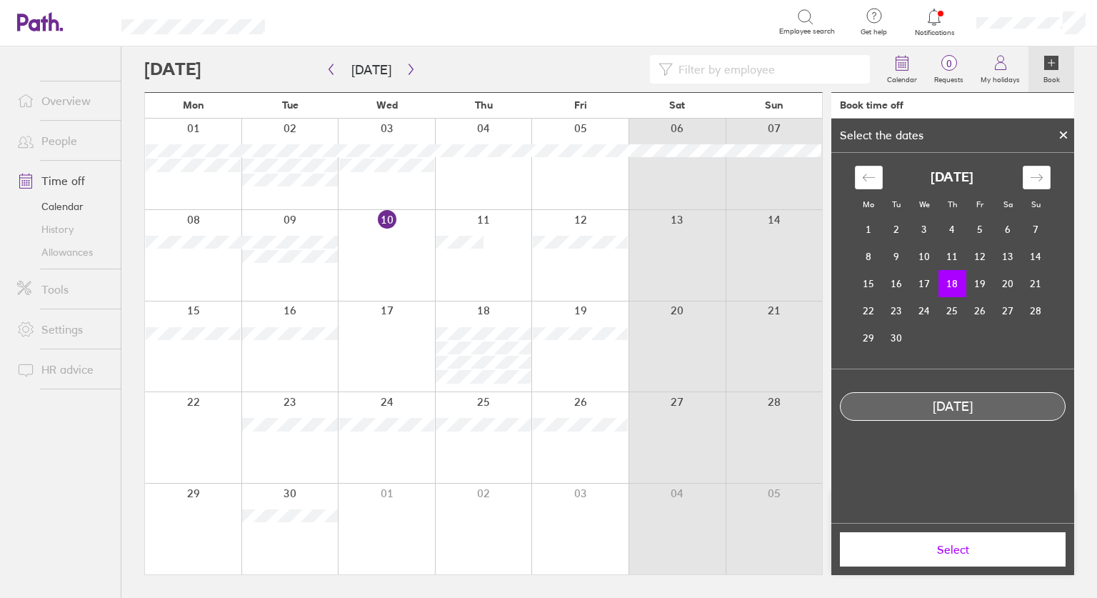
click at [940, 552] on span "Select" at bounding box center [953, 549] width 206 height 13
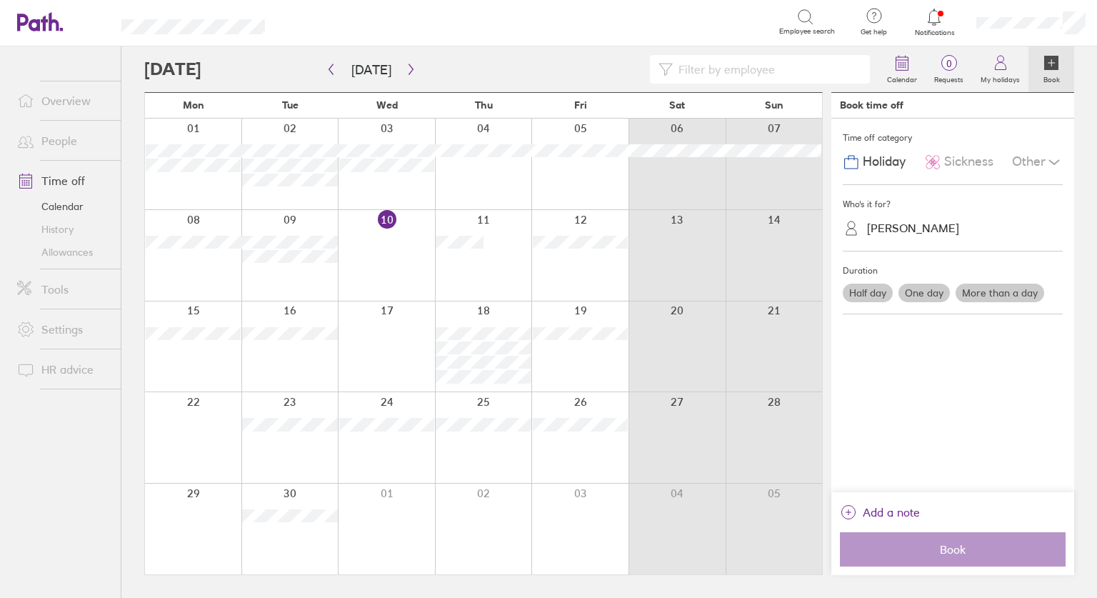
click at [1037, 154] on div "Other" at bounding box center [1037, 162] width 51 height 27
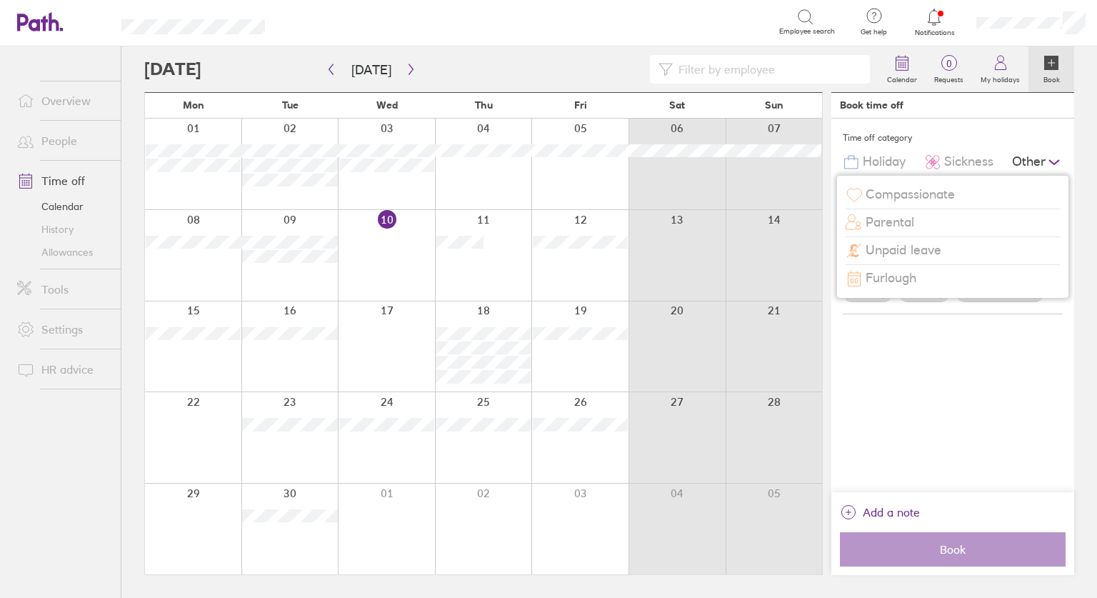
click at [915, 188] on span "Compassionate" at bounding box center [909, 194] width 89 height 15
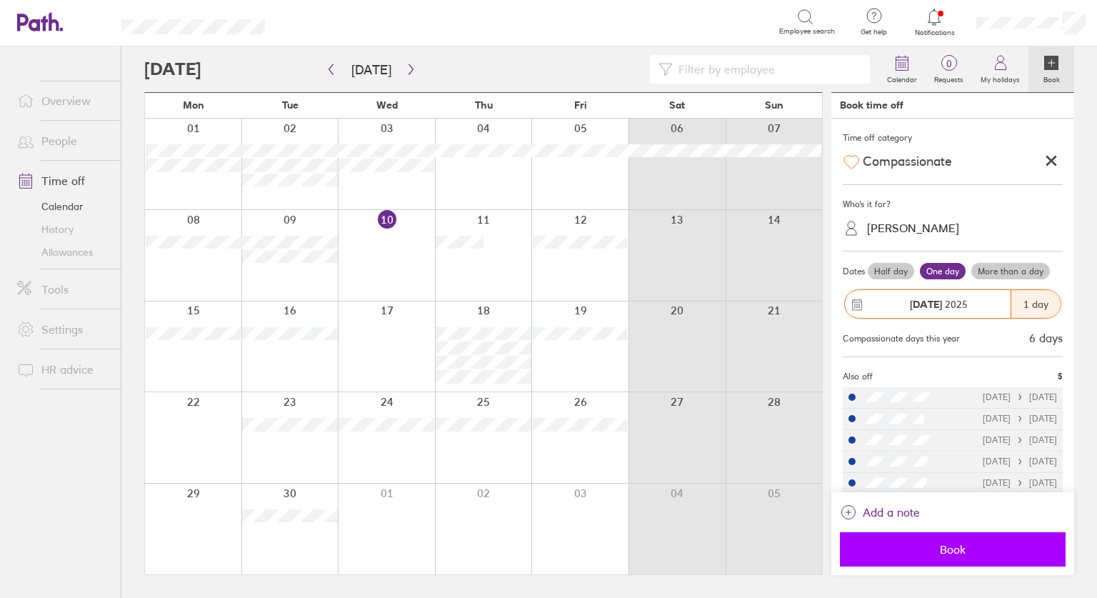
click at [947, 553] on span "Book" at bounding box center [953, 549] width 206 height 13
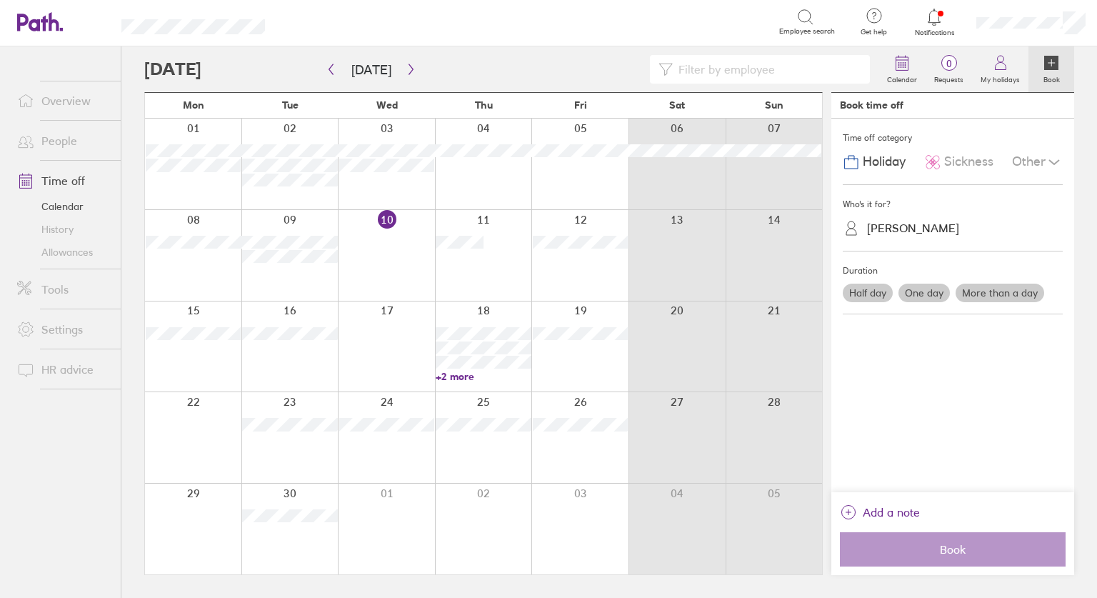
click at [940, 21] on icon at bounding box center [933, 17] width 17 height 17
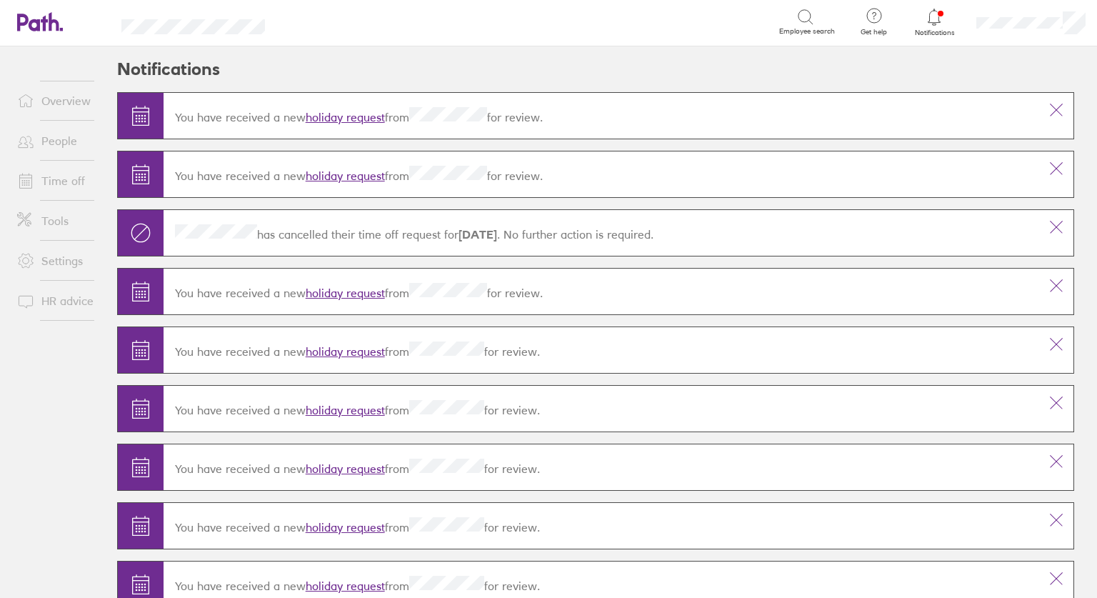
click at [49, 99] on link "Overview" at bounding box center [63, 100] width 115 height 29
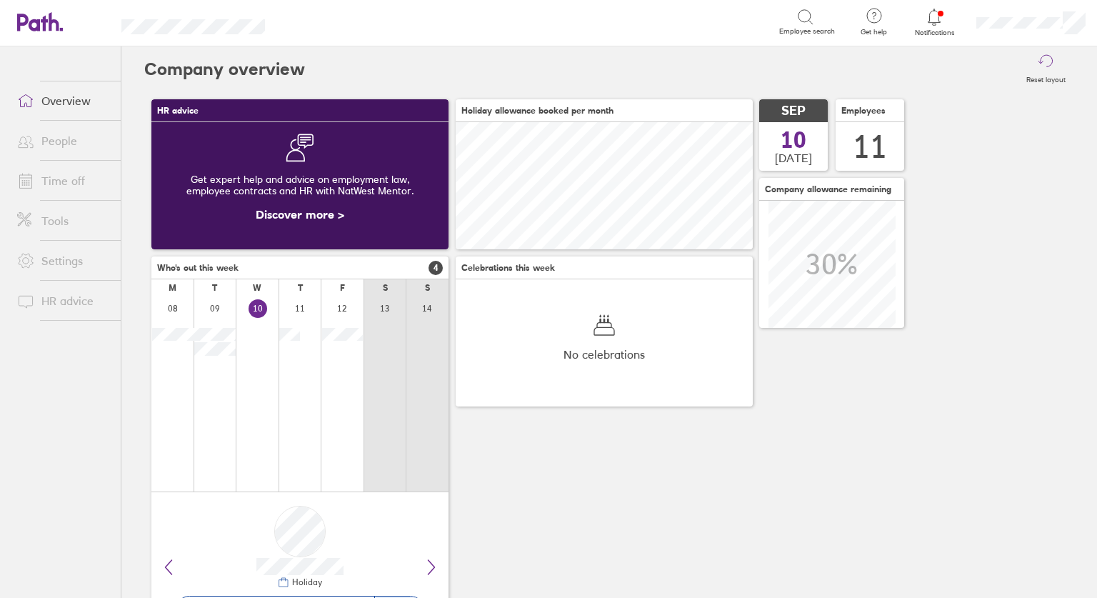
scroll to position [127, 297]
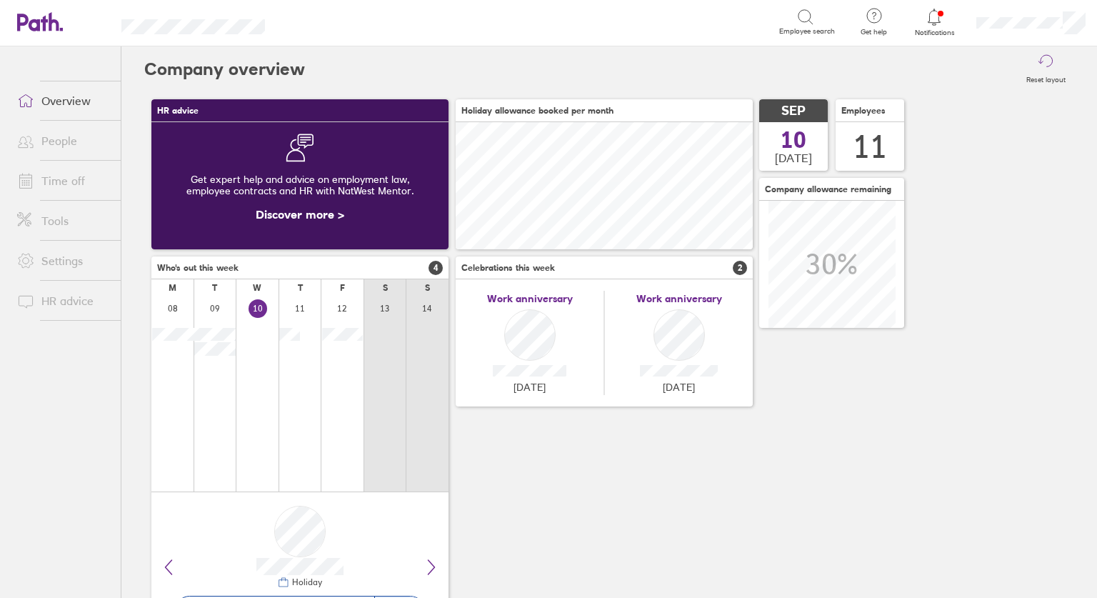
click at [933, 16] on icon at bounding box center [933, 17] width 17 height 17
